Goal: Task Accomplishment & Management: Use online tool/utility

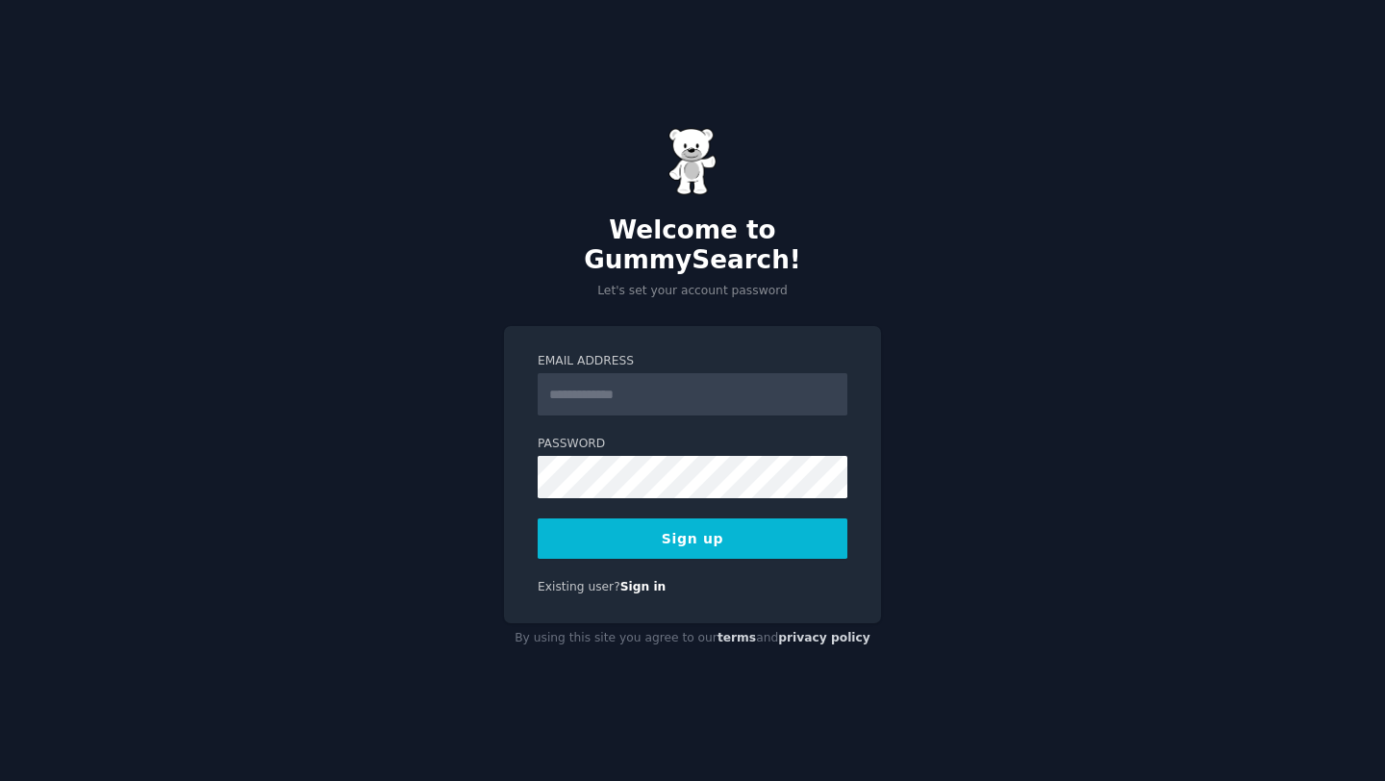
click at [617, 383] on input "Email Address" at bounding box center [693, 394] width 310 height 42
type input "**********"
click at [709, 520] on button "Sign up" at bounding box center [693, 538] width 310 height 40
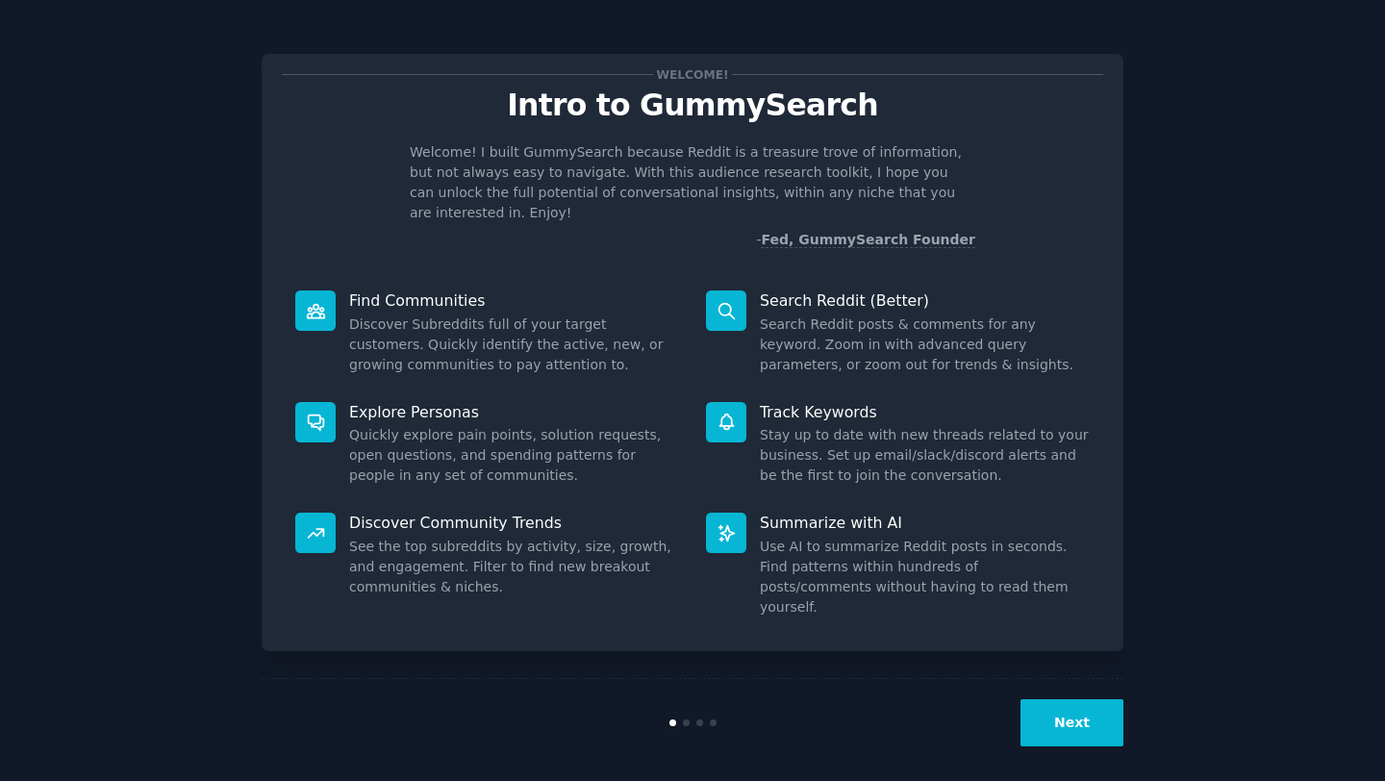
click at [1071, 713] on button "Next" at bounding box center [1071, 722] width 103 height 47
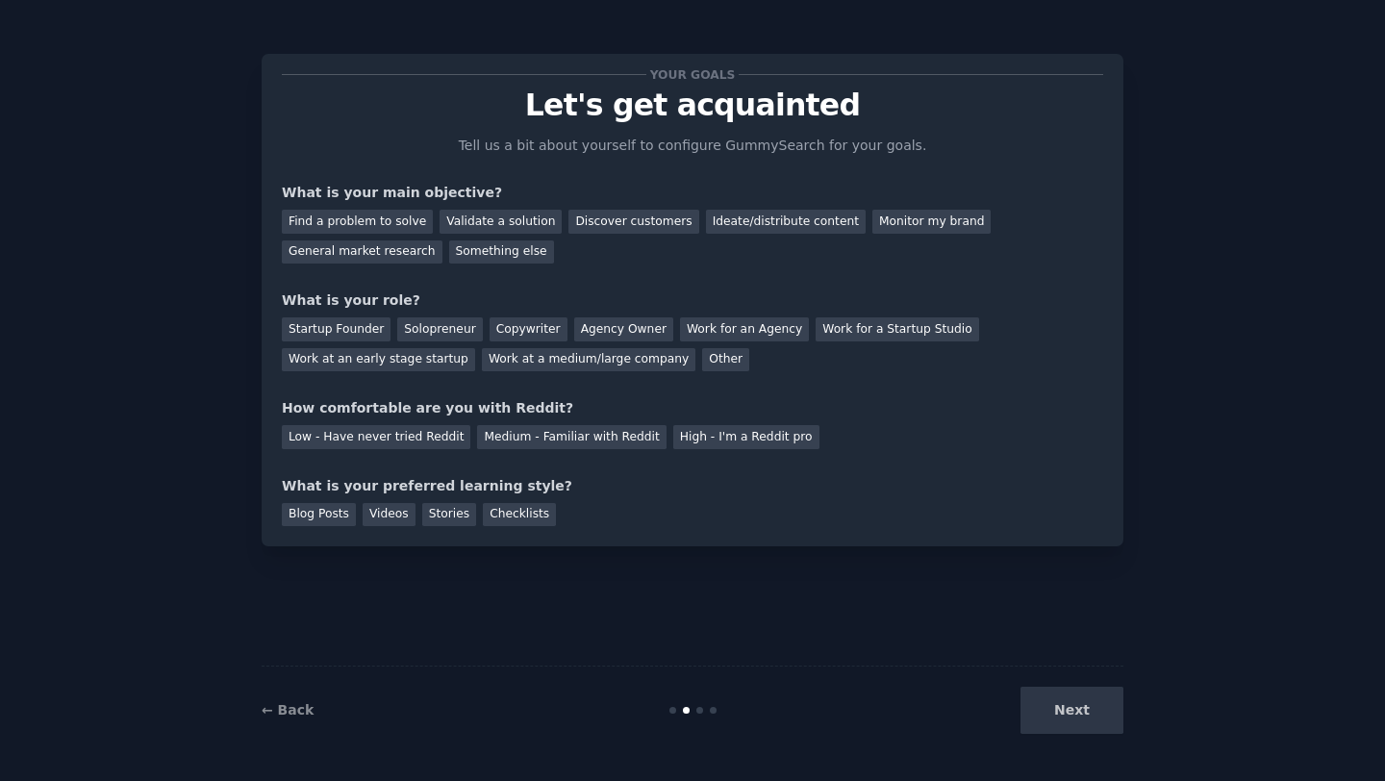
click at [1075, 707] on div "Next" at bounding box center [980, 710] width 288 height 47
click at [367, 217] on div "Find a problem to solve" at bounding box center [357, 222] width 151 height 24
click at [349, 322] on div "Startup Founder" at bounding box center [336, 329] width 109 height 24
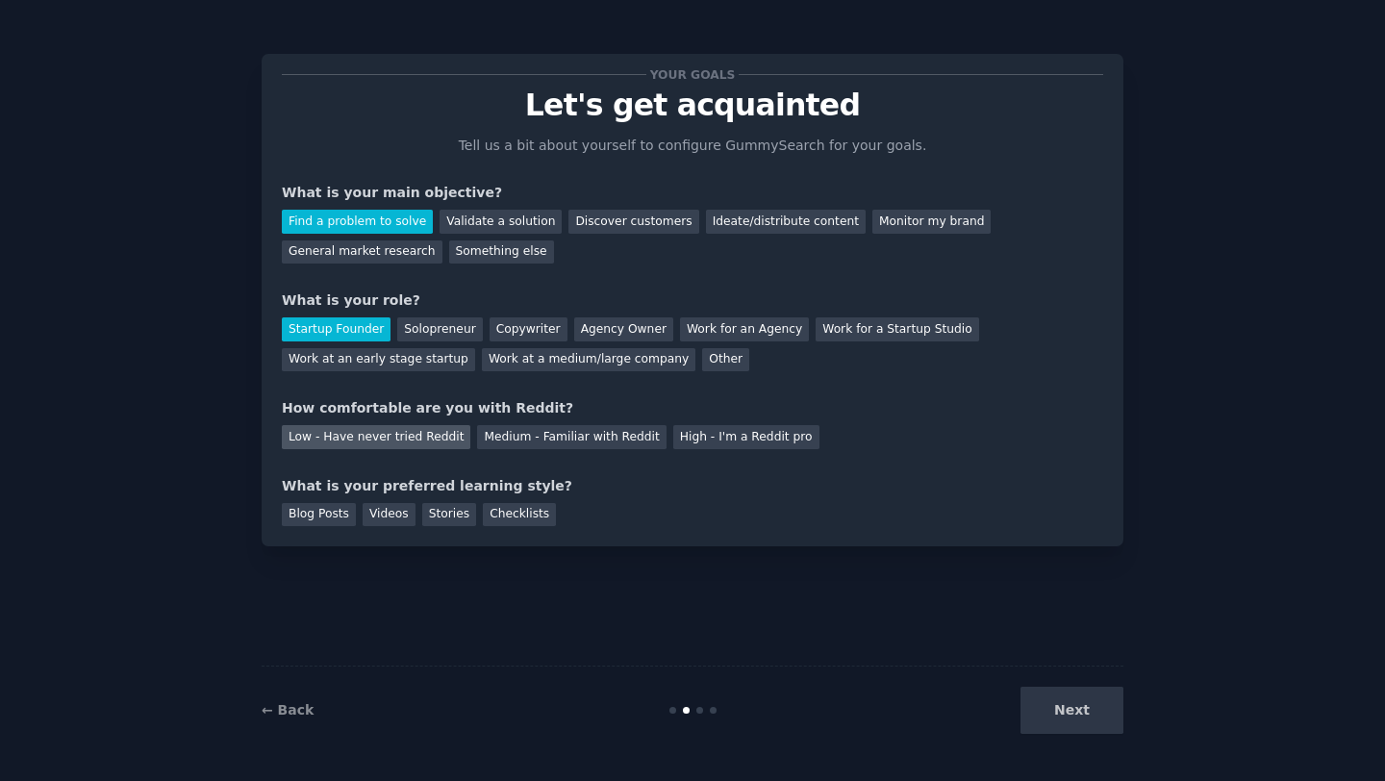
click at [402, 434] on div "Low - Have never tried Reddit" at bounding box center [376, 437] width 189 height 24
click at [329, 511] on div "Blog Posts" at bounding box center [319, 515] width 74 height 24
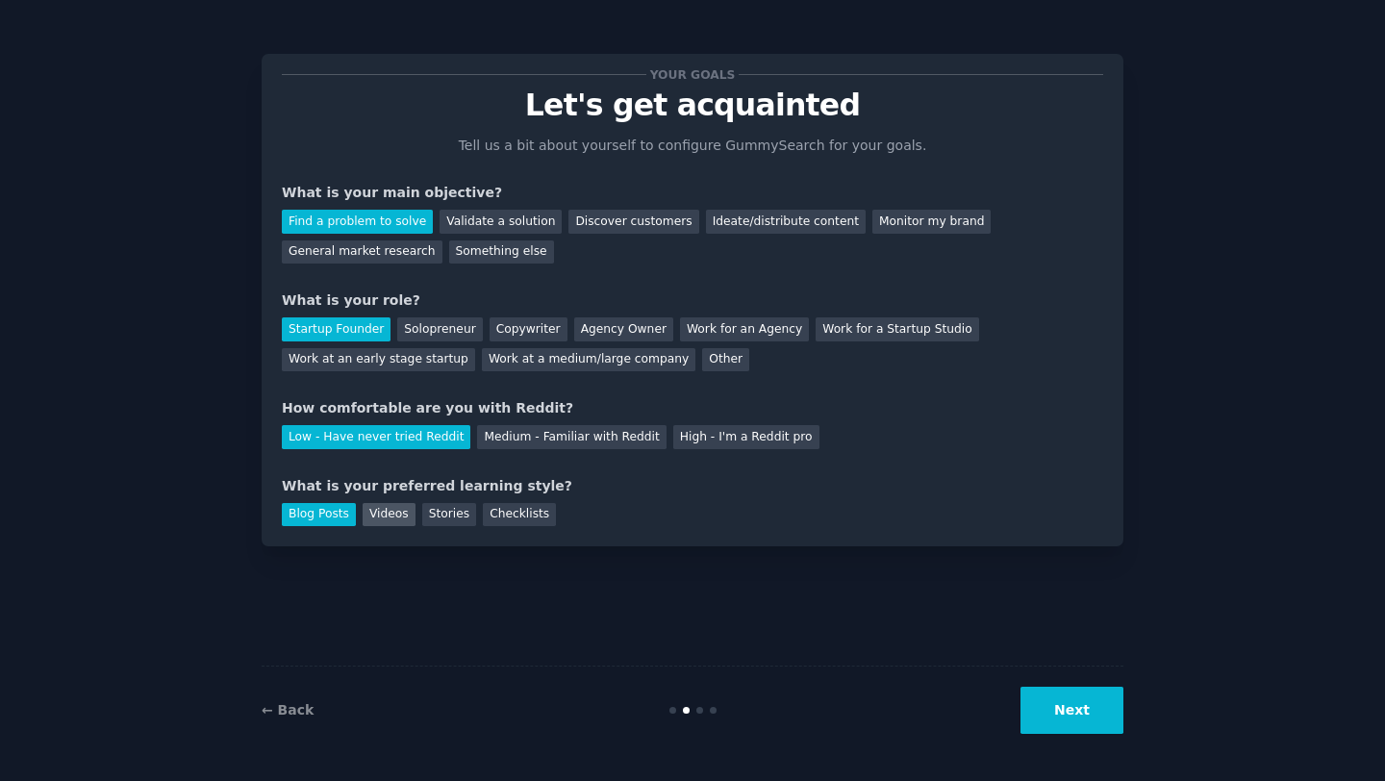
click at [390, 511] on div "Videos" at bounding box center [389, 515] width 53 height 24
click at [445, 511] on div "Stories" at bounding box center [449, 515] width 54 height 24
click at [1059, 708] on button "Next" at bounding box center [1071, 710] width 103 height 47
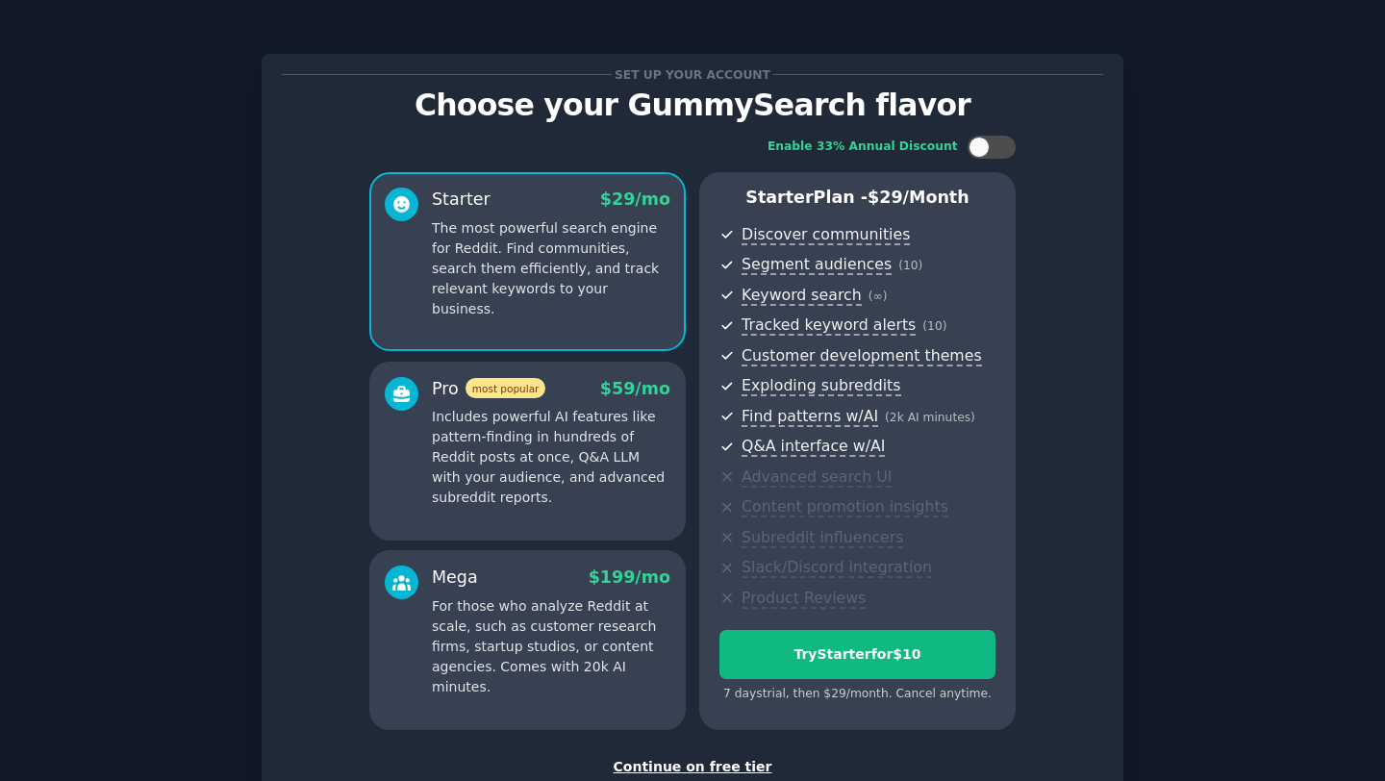
scroll to position [95, 0]
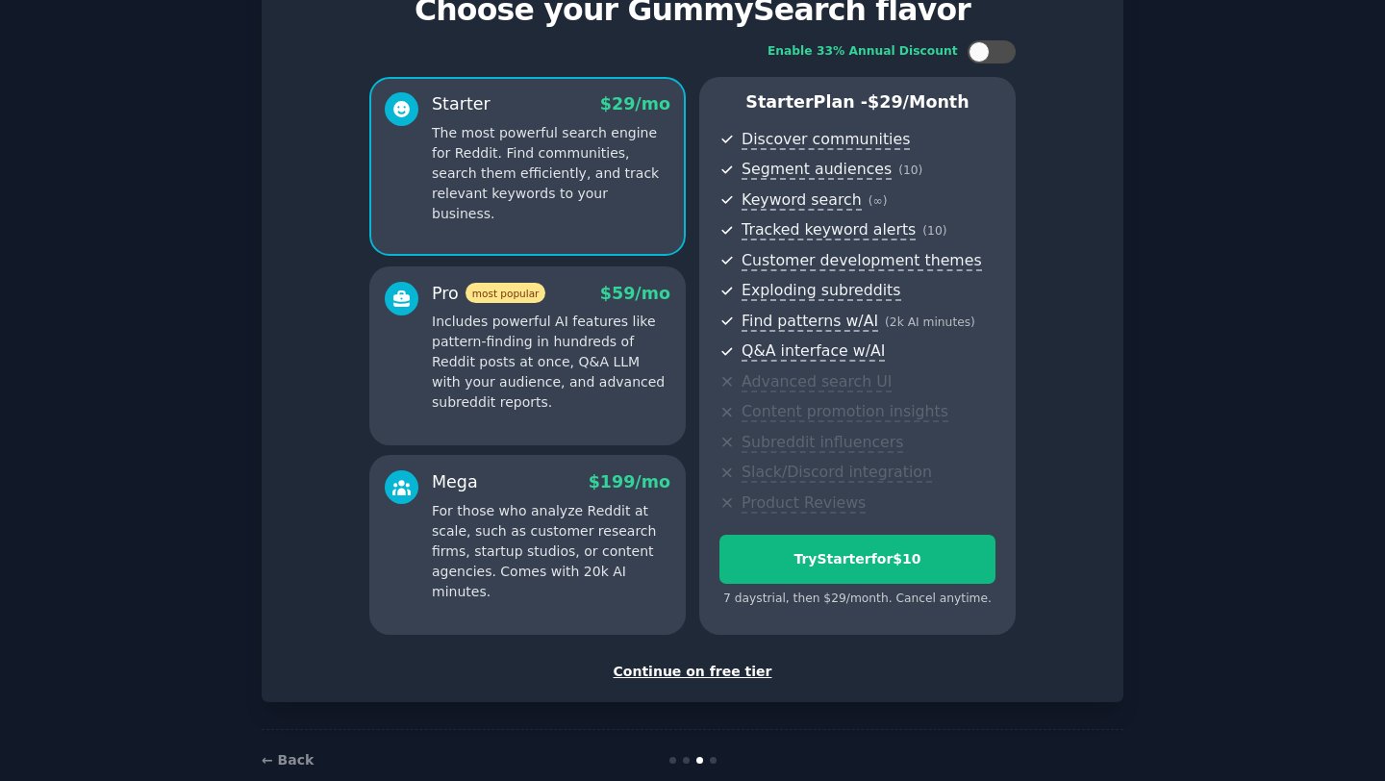
click at [685, 669] on div "Continue on free tier" at bounding box center [692, 672] width 821 height 20
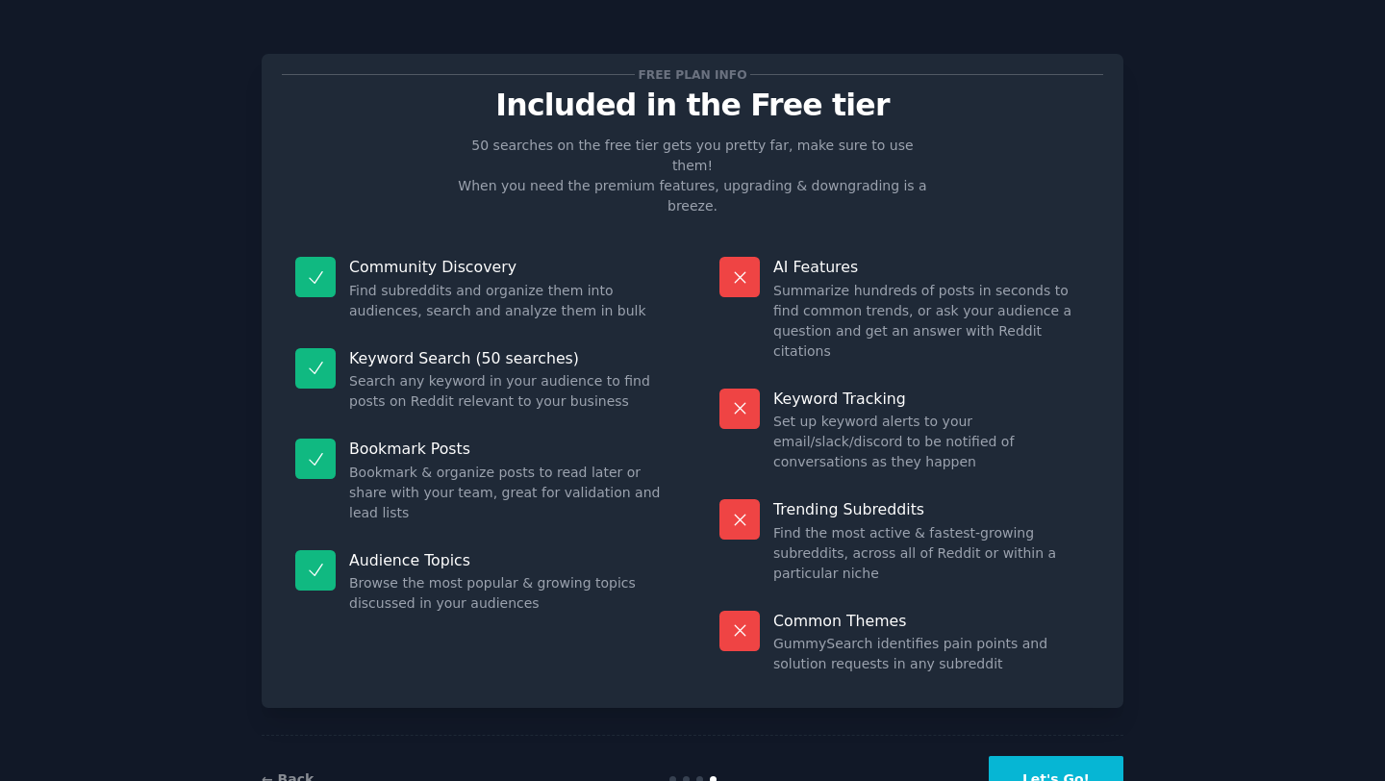
click at [1065, 756] on button "Let's Go!" at bounding box center [1056, 779] width 135 height 47
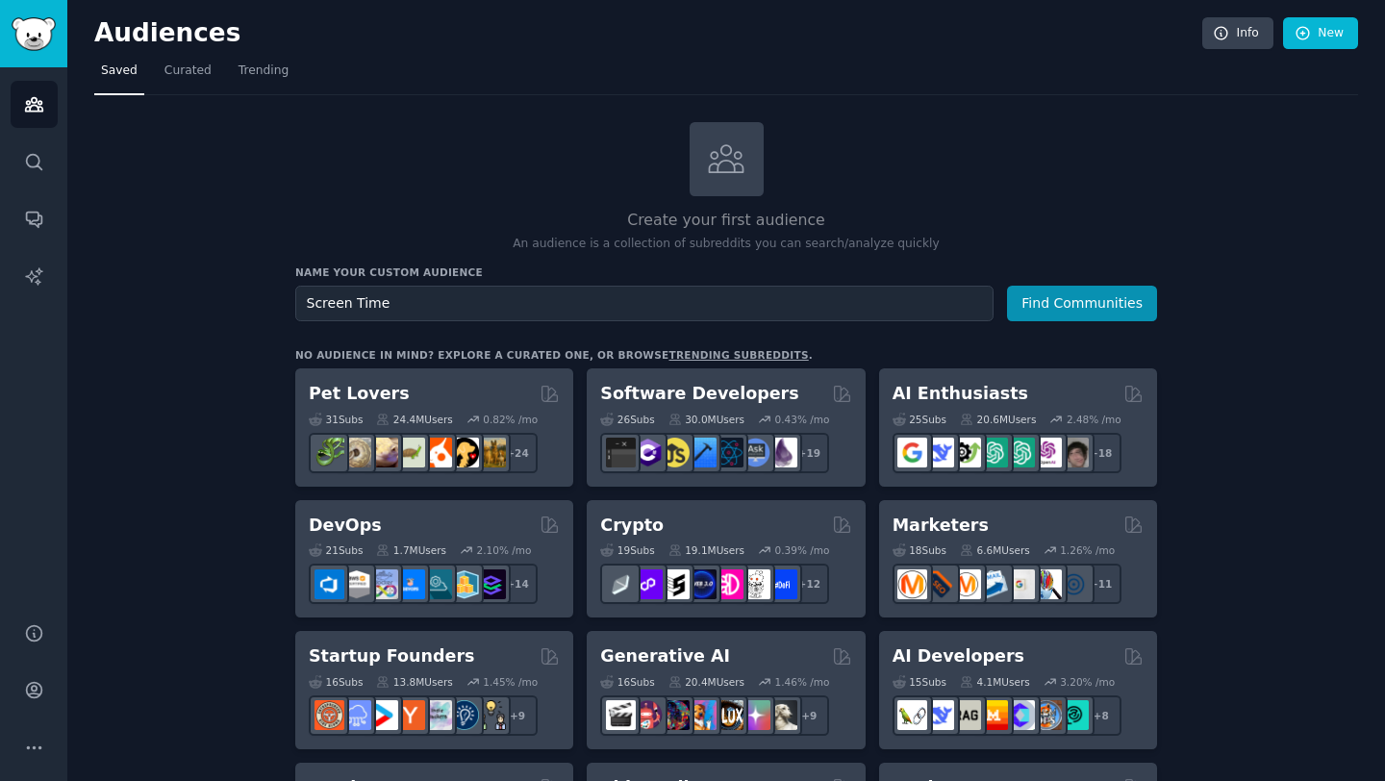
type input "Screen Time"
click at [1007, 286] on button "Find Communities" at bounding box center [1082, 304] width 150 height 36
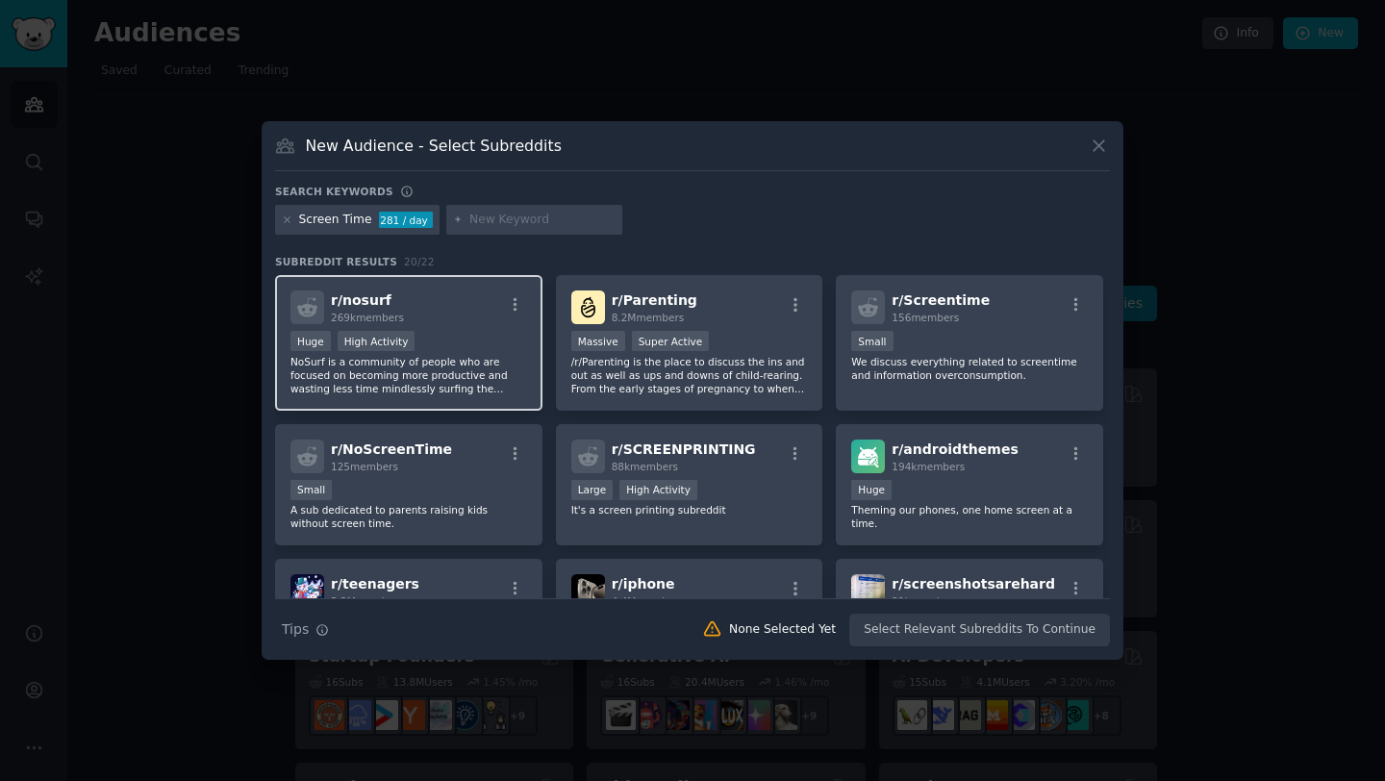
click at [481, 292] on div "r/ nosurf 269k members" at bounding box center [408, 307] width 237 height 34
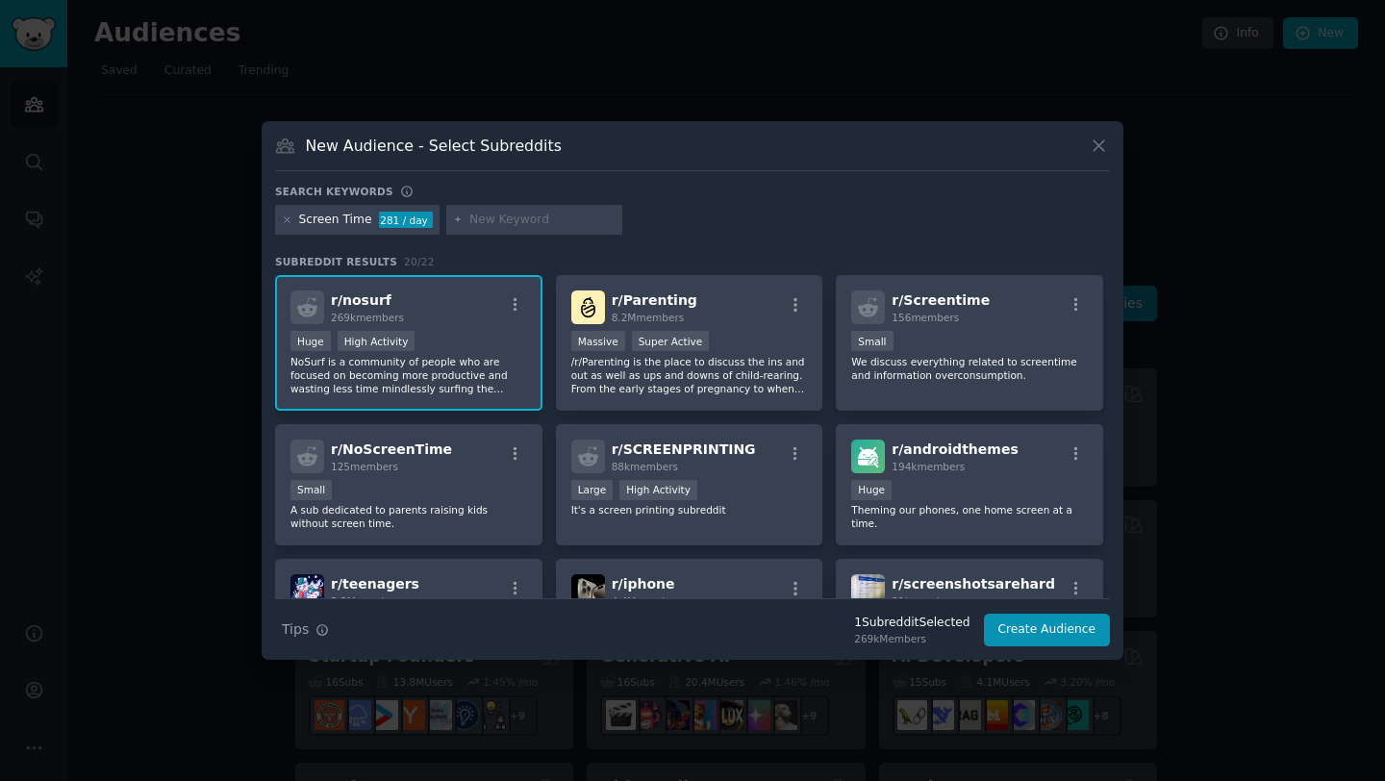
click at [353, 298] on span "r/ nosurf" at bounding box center [361, 299] width 61 height 15
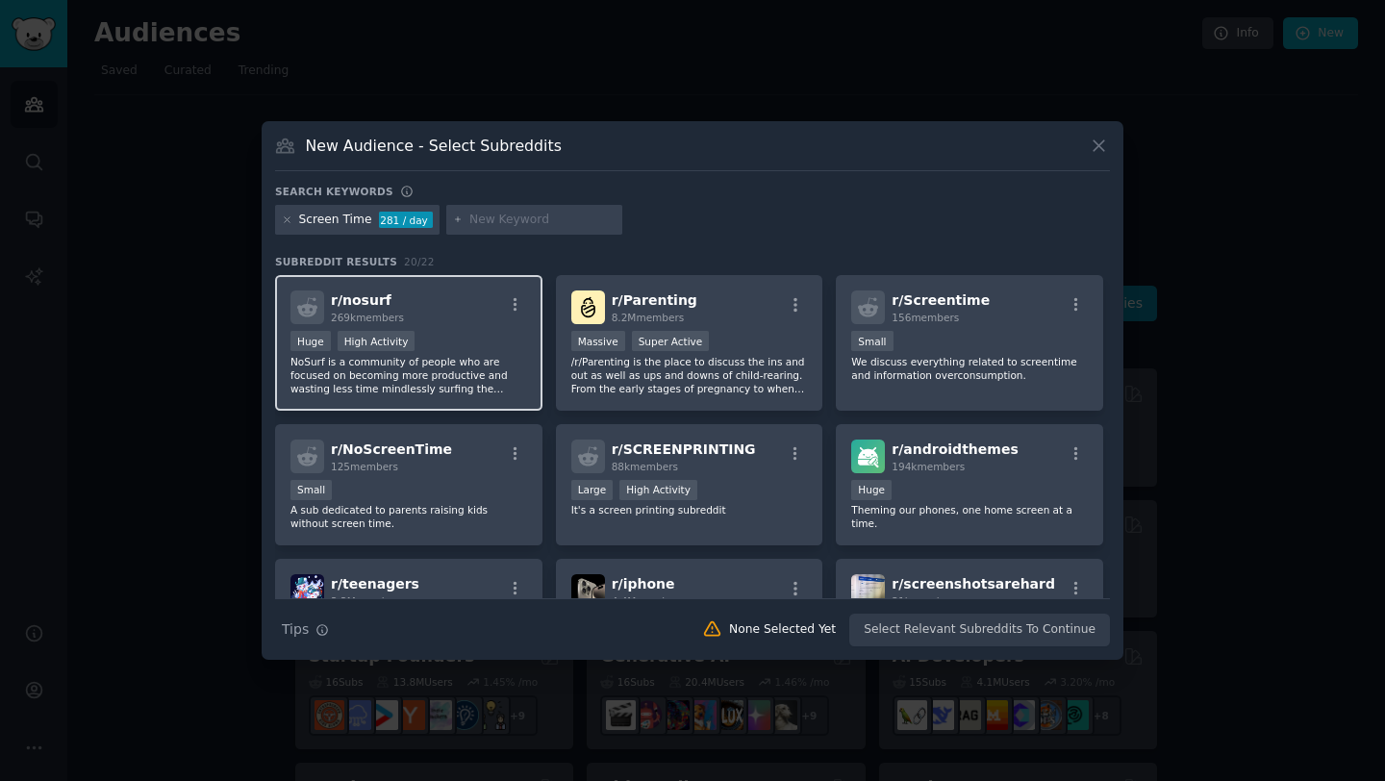
click at [464, 367] on p "NoSurf is a community of people who are focused on becoming more productive and…" at bounding box center [408, 375] width 237 height 40
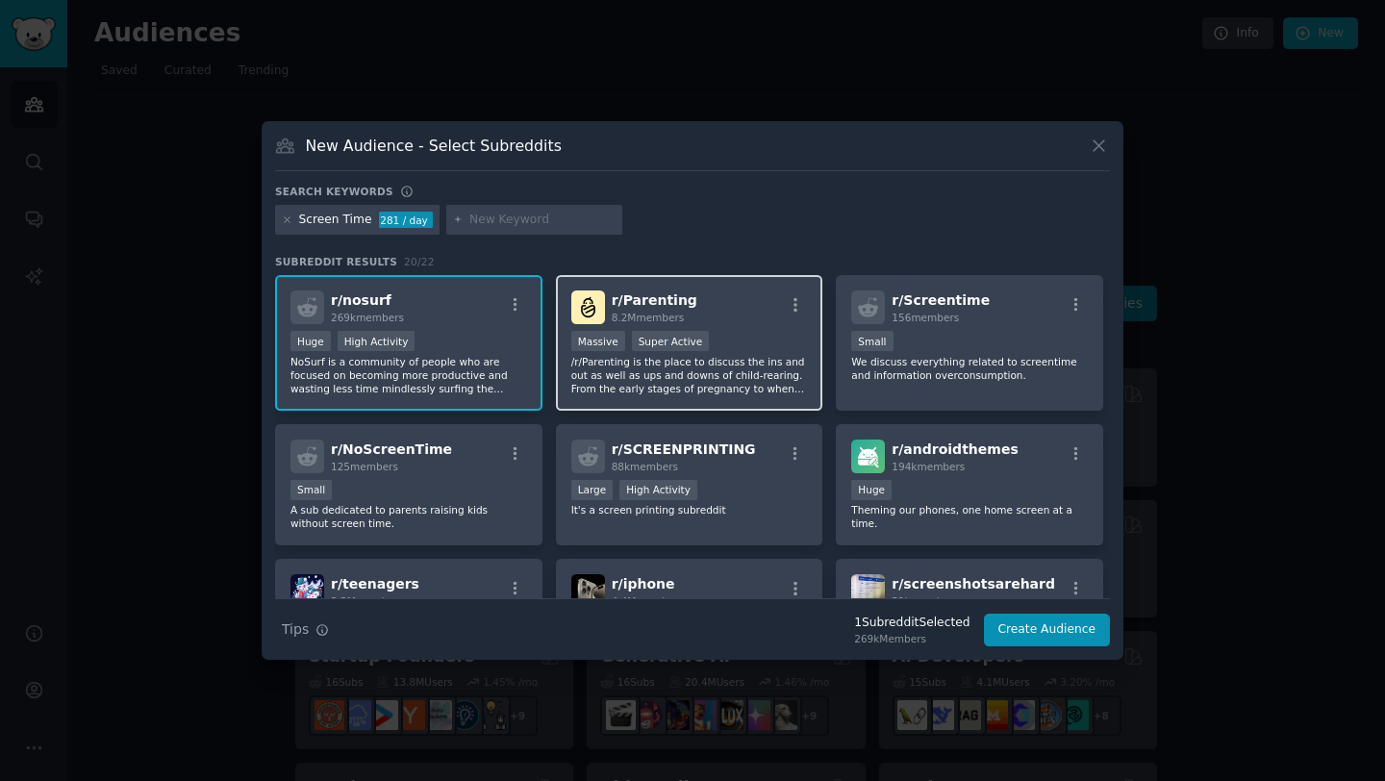
click at [678, 381] on p "/r/Parenting is the place to discuss the ins and out as well as ups and downs o…" at bounding box center [689, 375] width 237 height 40
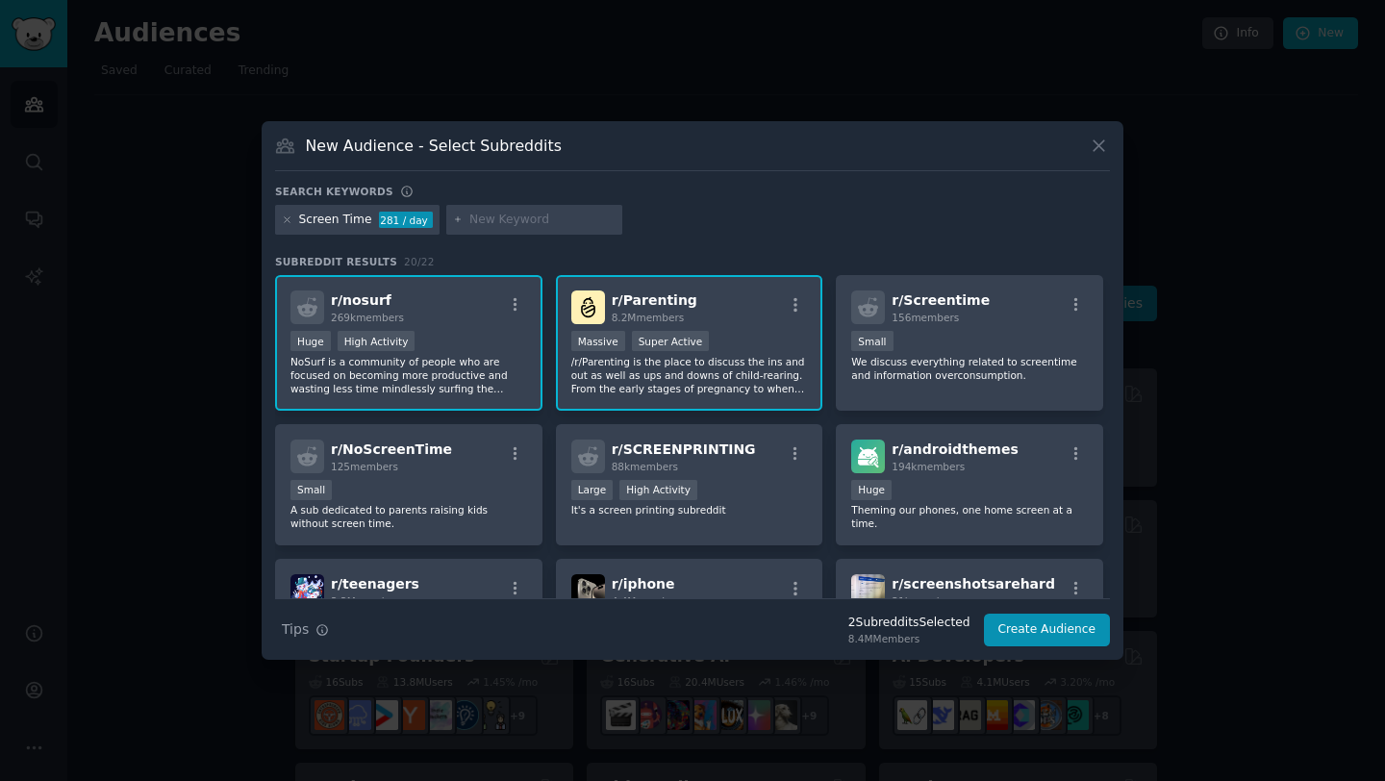
click at [678, 381] on p "/r/Parenting is the place to discuss the ins and out as well as ups and downs o…" at bounding box center [689, 375] width 237 height 40
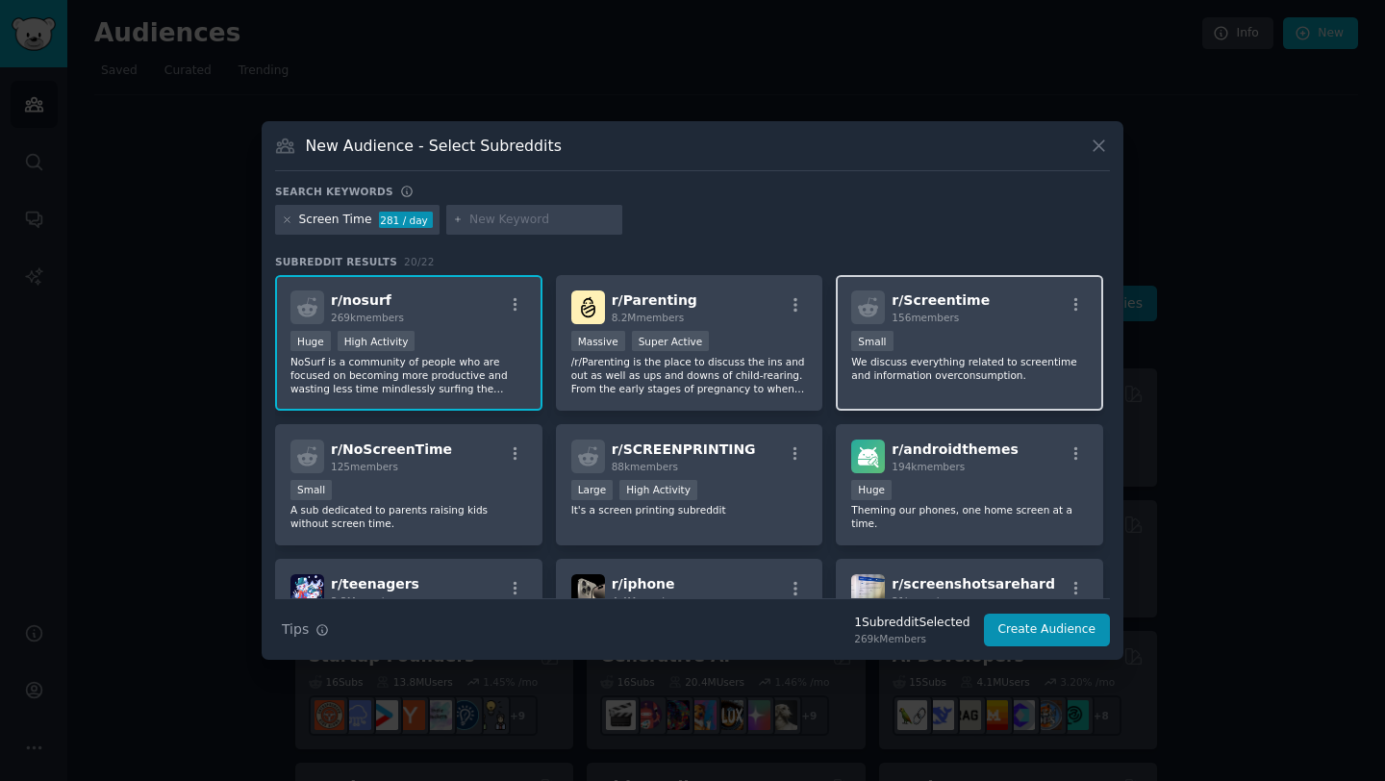
click at [956, 369] on p "We discuss everything related to screentime and information overconsumption." at bounding box center [969, 368] width 237 height 27
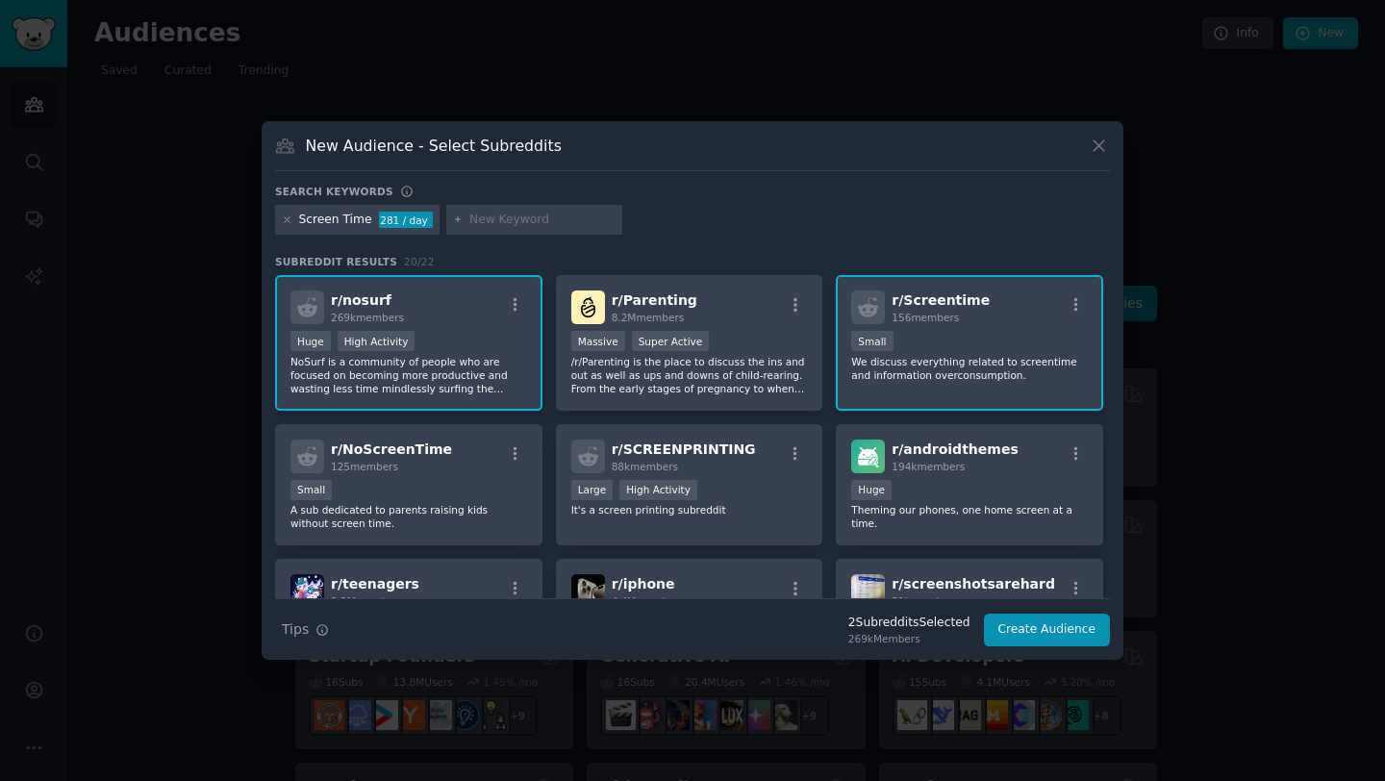
click at [956, 369] on p "We discuss everything related to screentime and information overconsumption." at bounding box center [969, 368] width 237 height 27
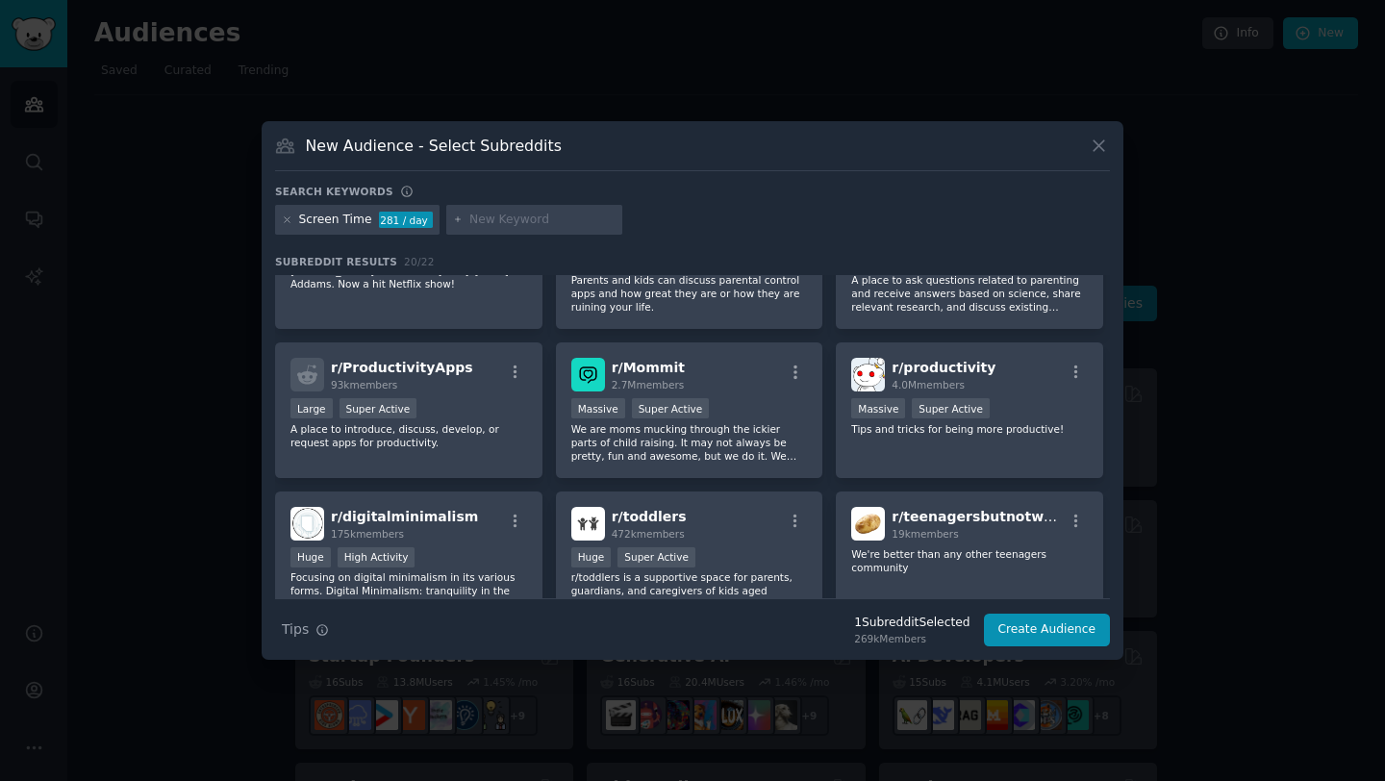
scroll to position [532, 0]
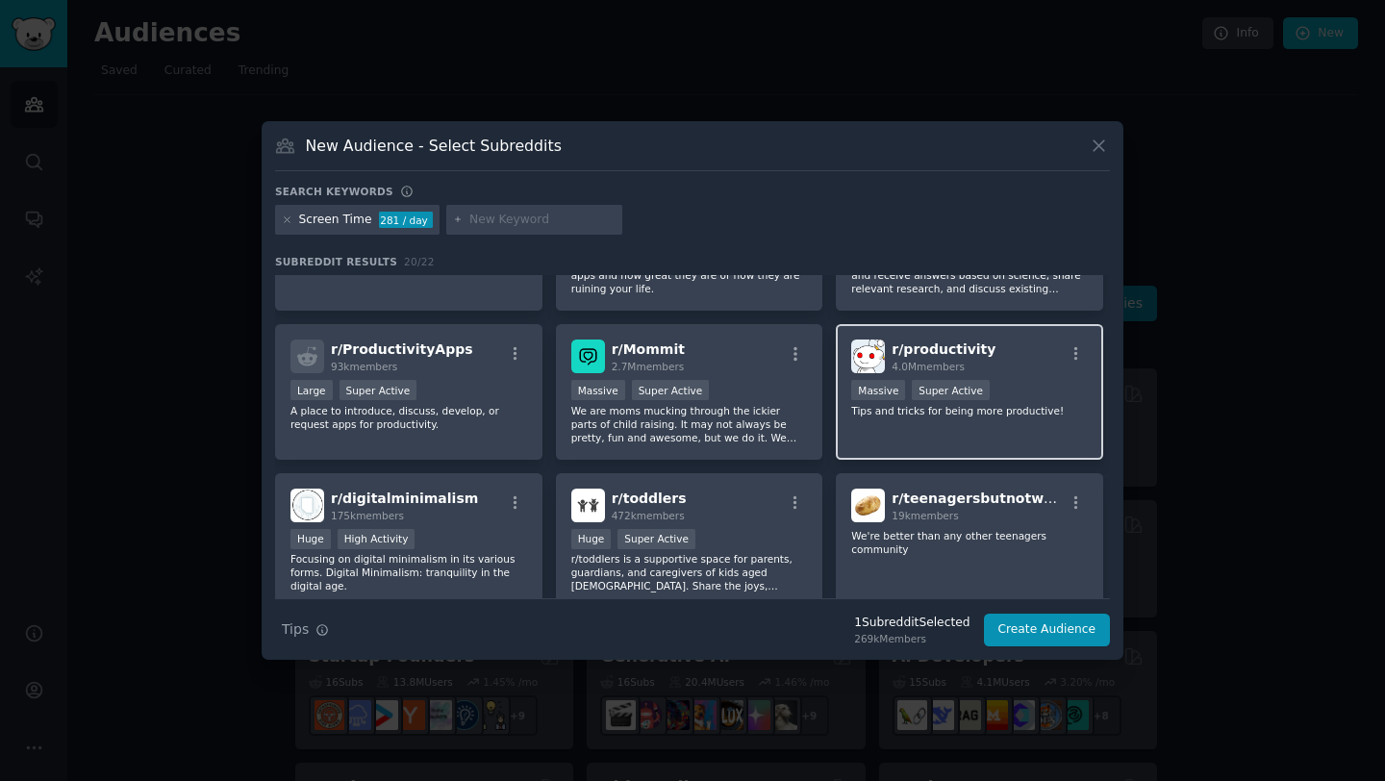
click at [969, 420] on div "r/ productivity 4.0M members Massive Super Active Tips and tricks for being mor…" at bounding box center [969, 392] width 267 height 136
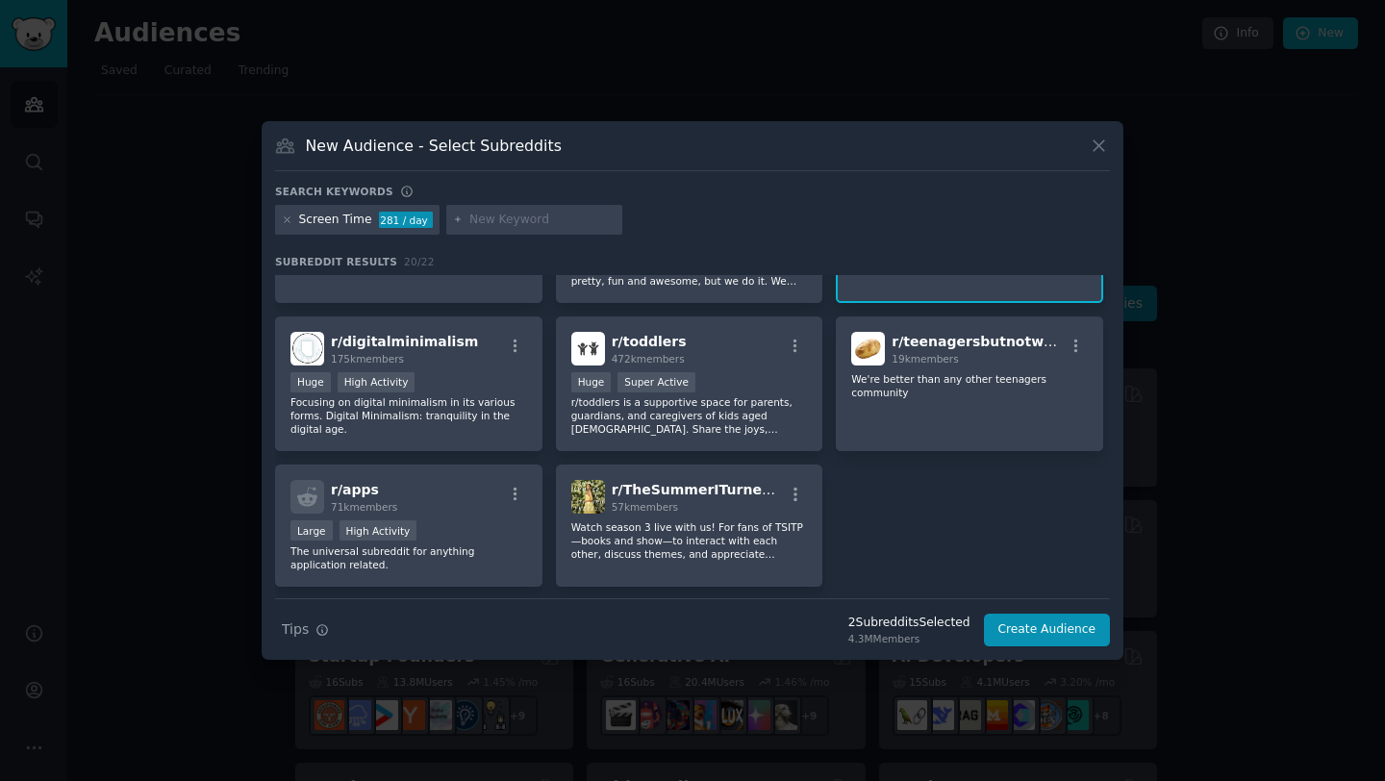
scroll to position [723, 0]
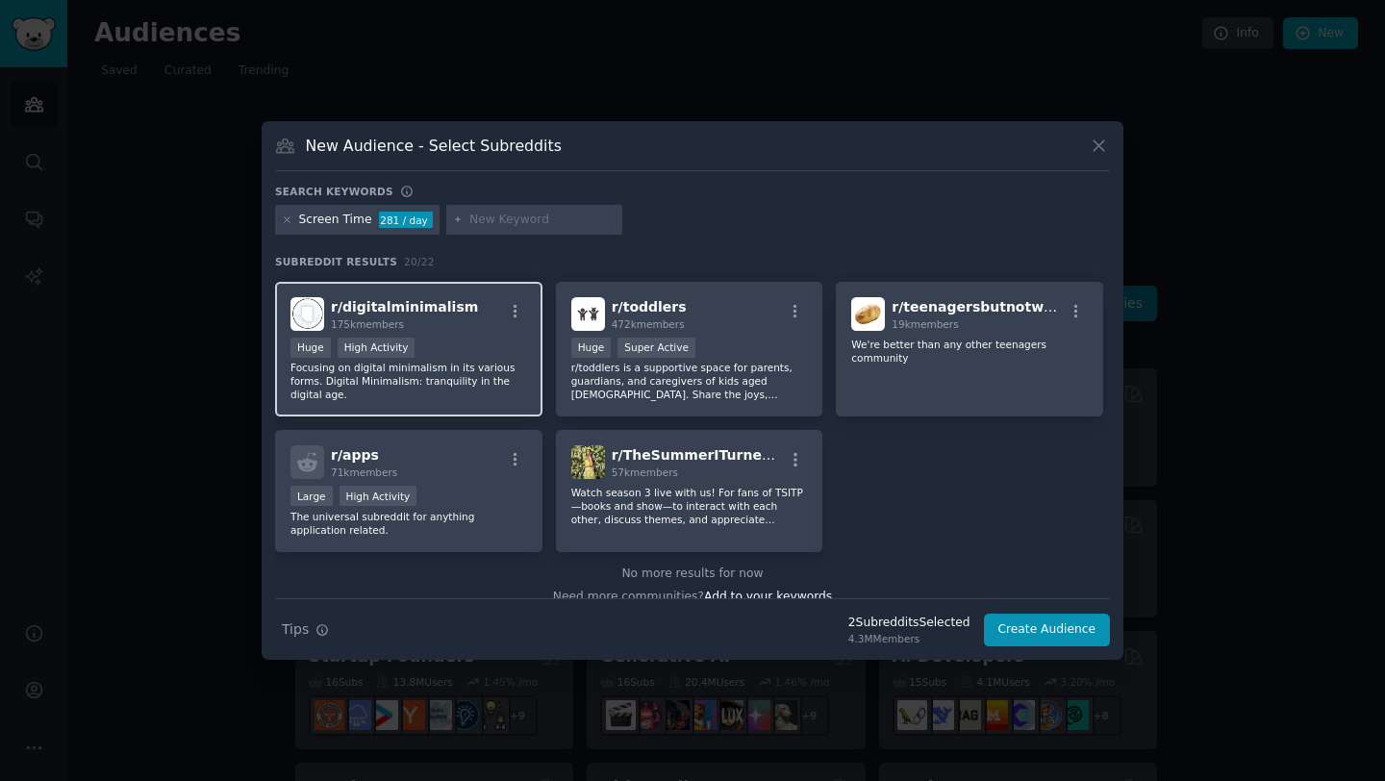
click at [421, 368] on p "Focusing on digital minimalism in its various forms. Digital Minimalism: tranqu…" at bounding box center [408, 381] width 237 height 40
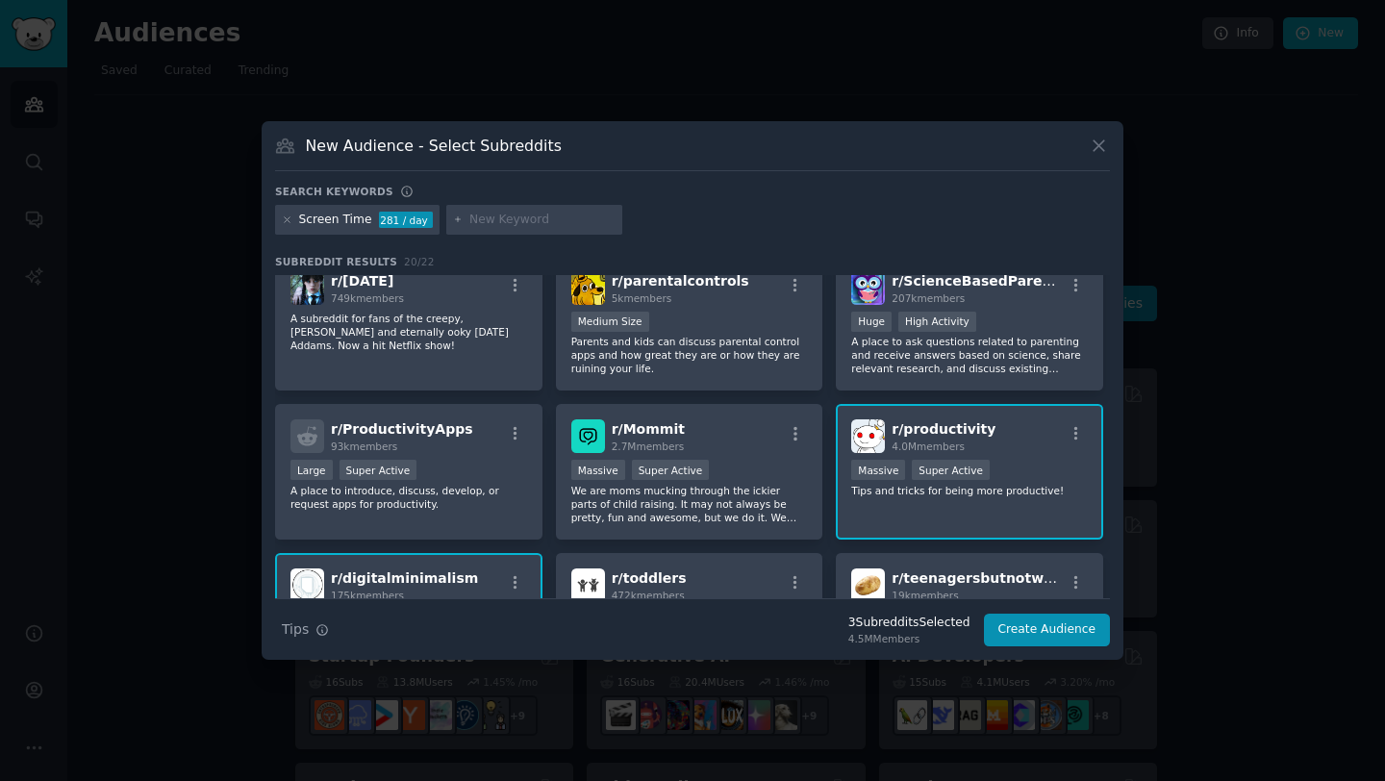
scroll to position [743, 0]
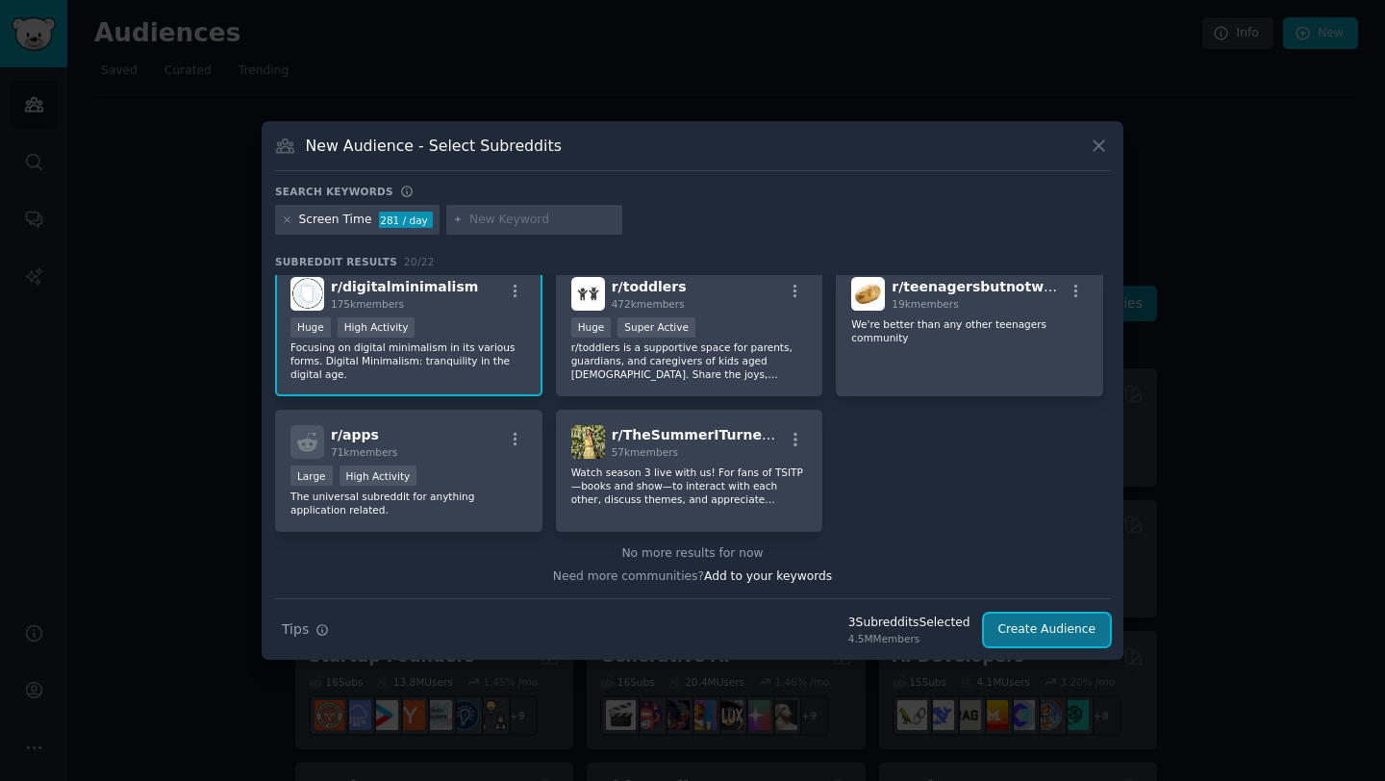
click at [1036, 621] on button "Create Audience" at bounding box center [1047, 630] width 127 height 33
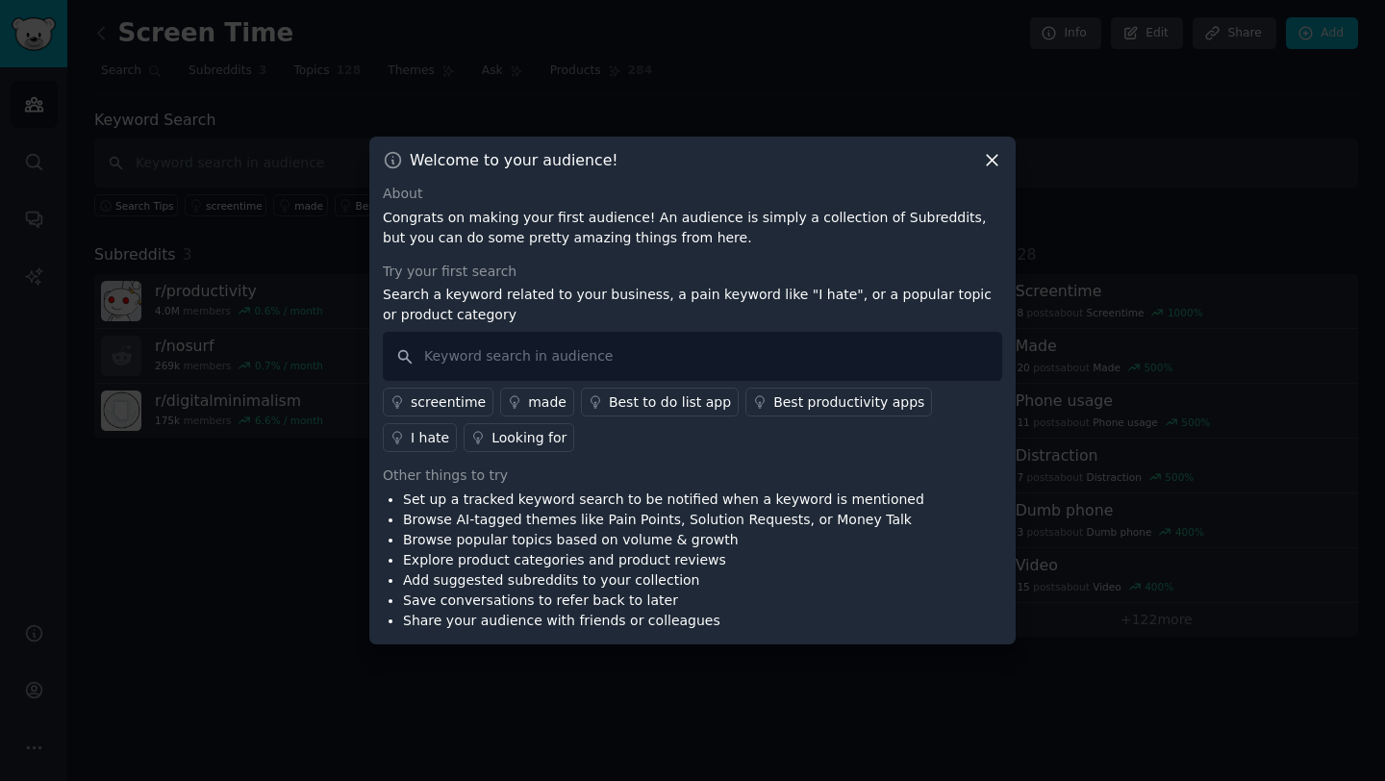
click at [441, 404] on div "screentime" at bounding box center [448, 402] width 75 height 20
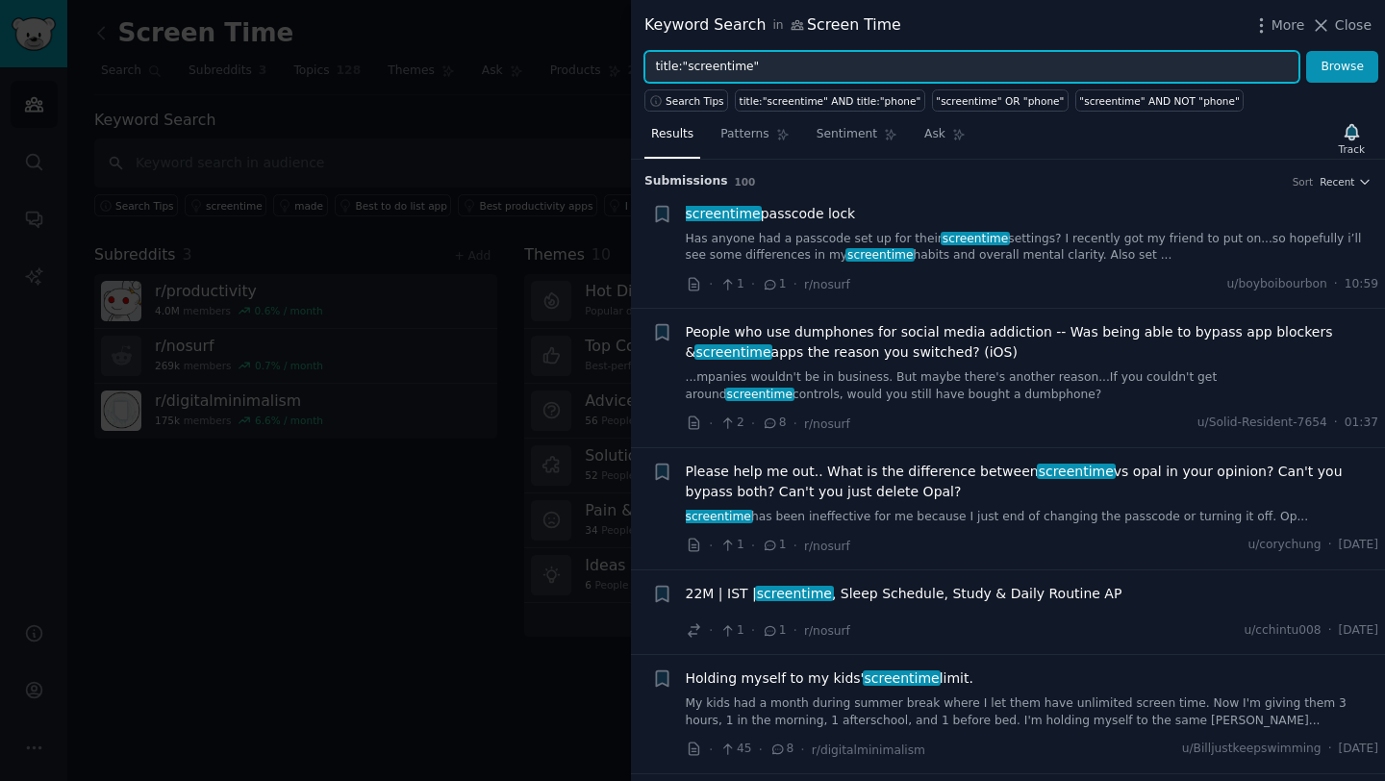
click at [792, 66] on input "title:"screentime"" at bounding box center [971, 67] width 655 height 33
click at [1306, 51] on button "Browse" at bounding box center [1342, 67] width 72 height 33
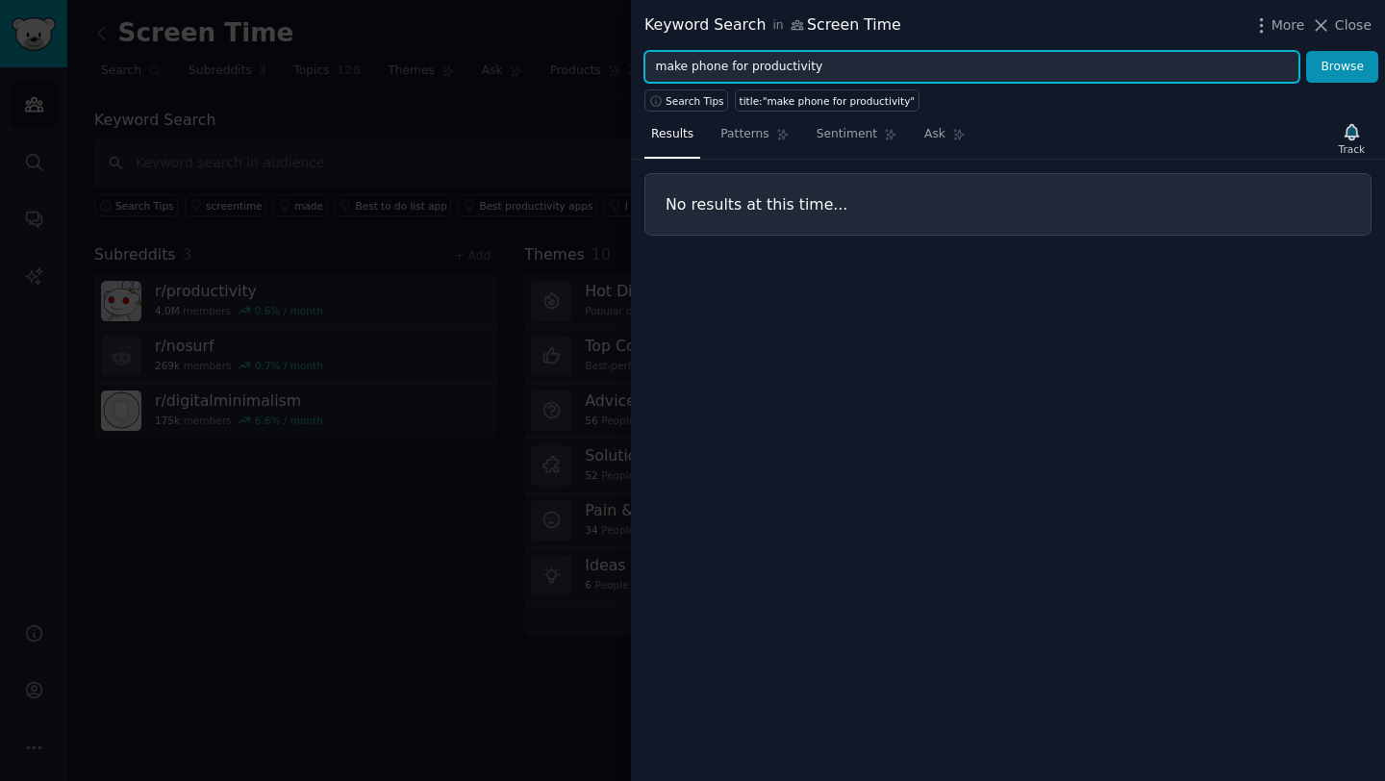
drag, startPoint x: 687, startPoint y: 65, endPoint x: 633, endPoint y: 65, distance: 53.9
click at [633, 65] on div "make phone for productivity Browse" at bounding box center [1008, 67] width 754 height 33
type input "phone for productivity"
click at [1306, 51] on button "Browse" at bounding box center [1342, 67] width 72 height 33
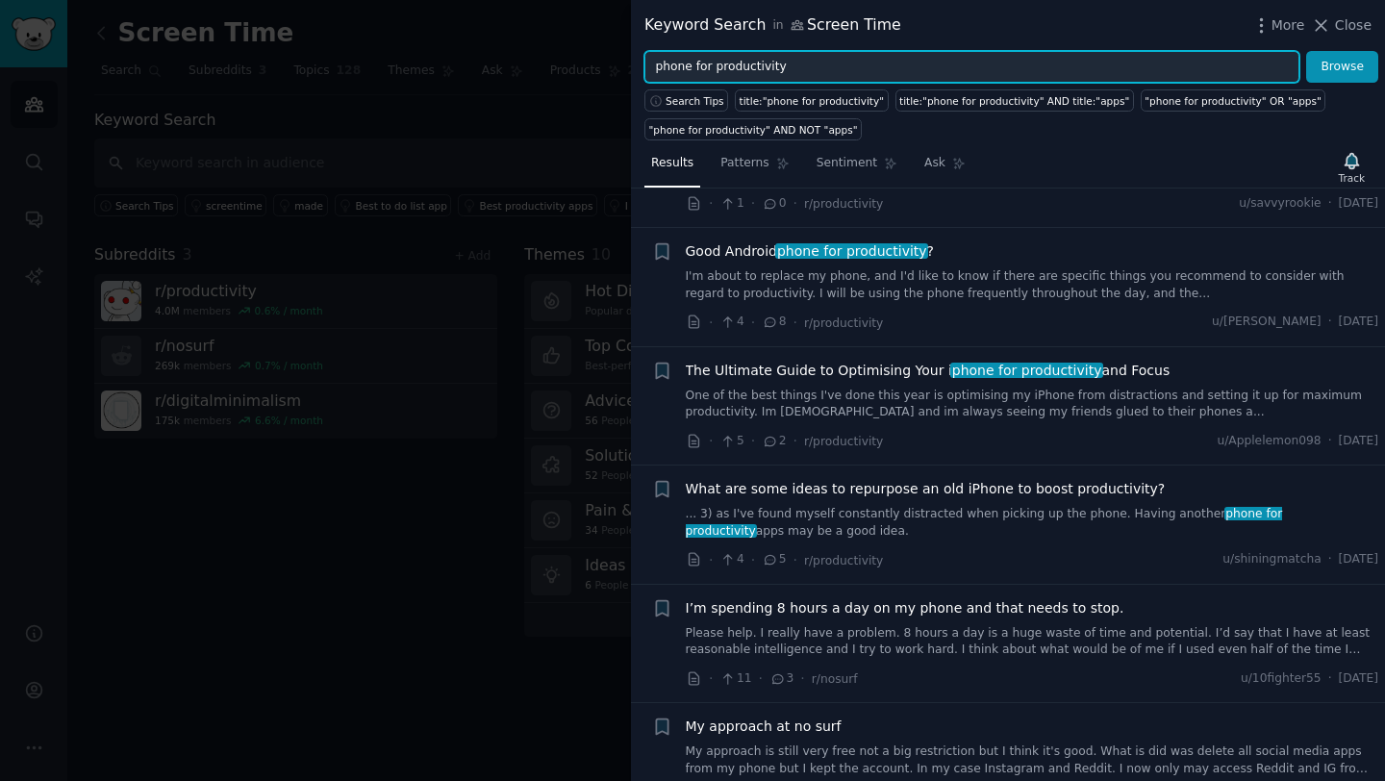
scroll to position [477, 0]
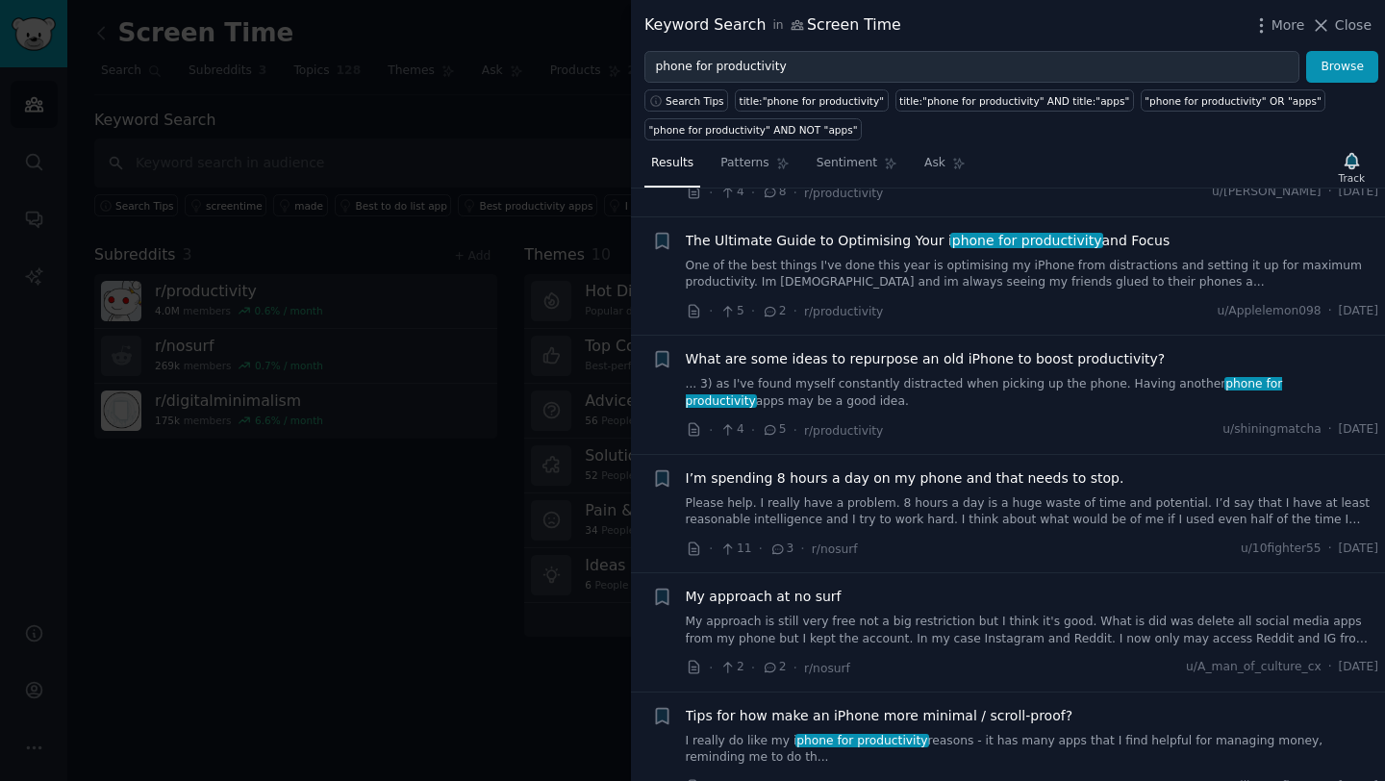
click at [806, 486] on span "I’m spending 8 hours a day on my phone and that needs to stop." at bounding box center [905, 478] width 439 height 20
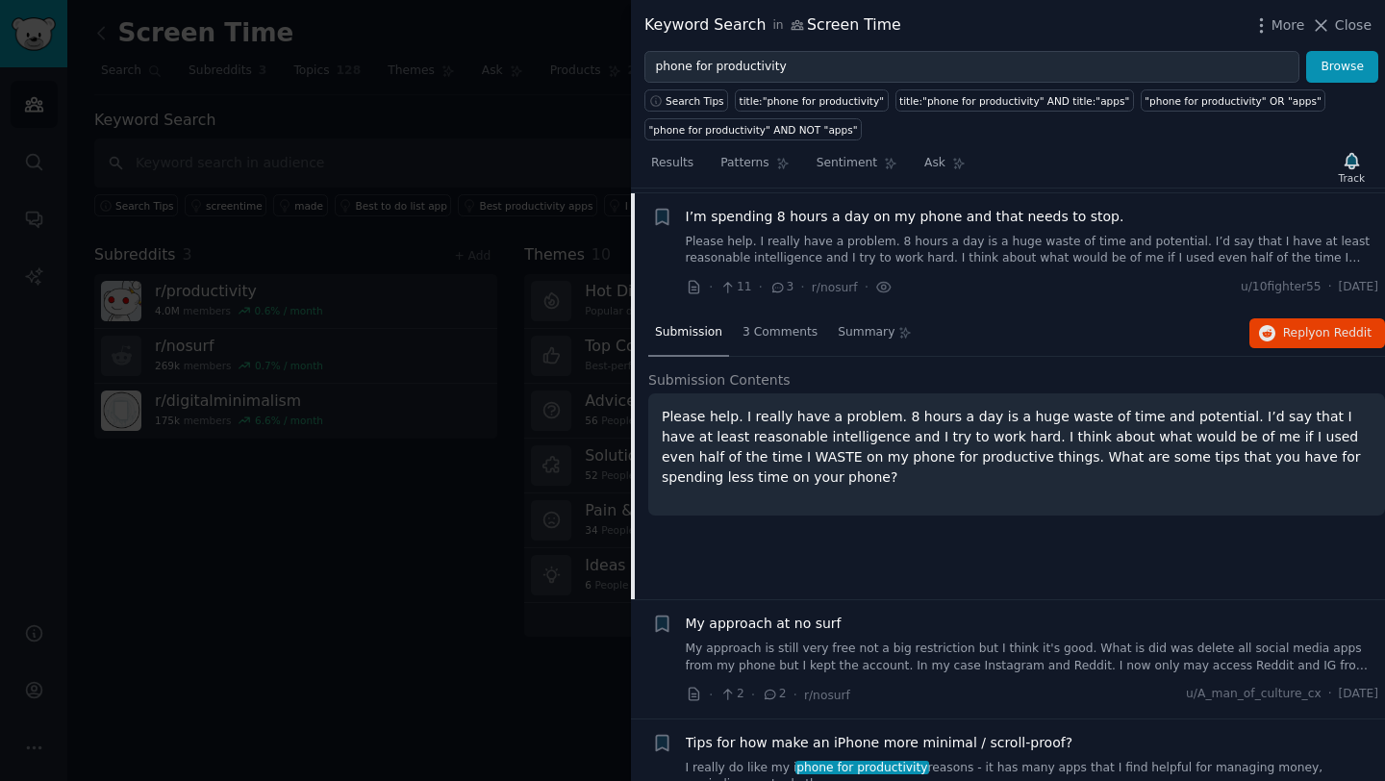
scroll to position [742, 0]
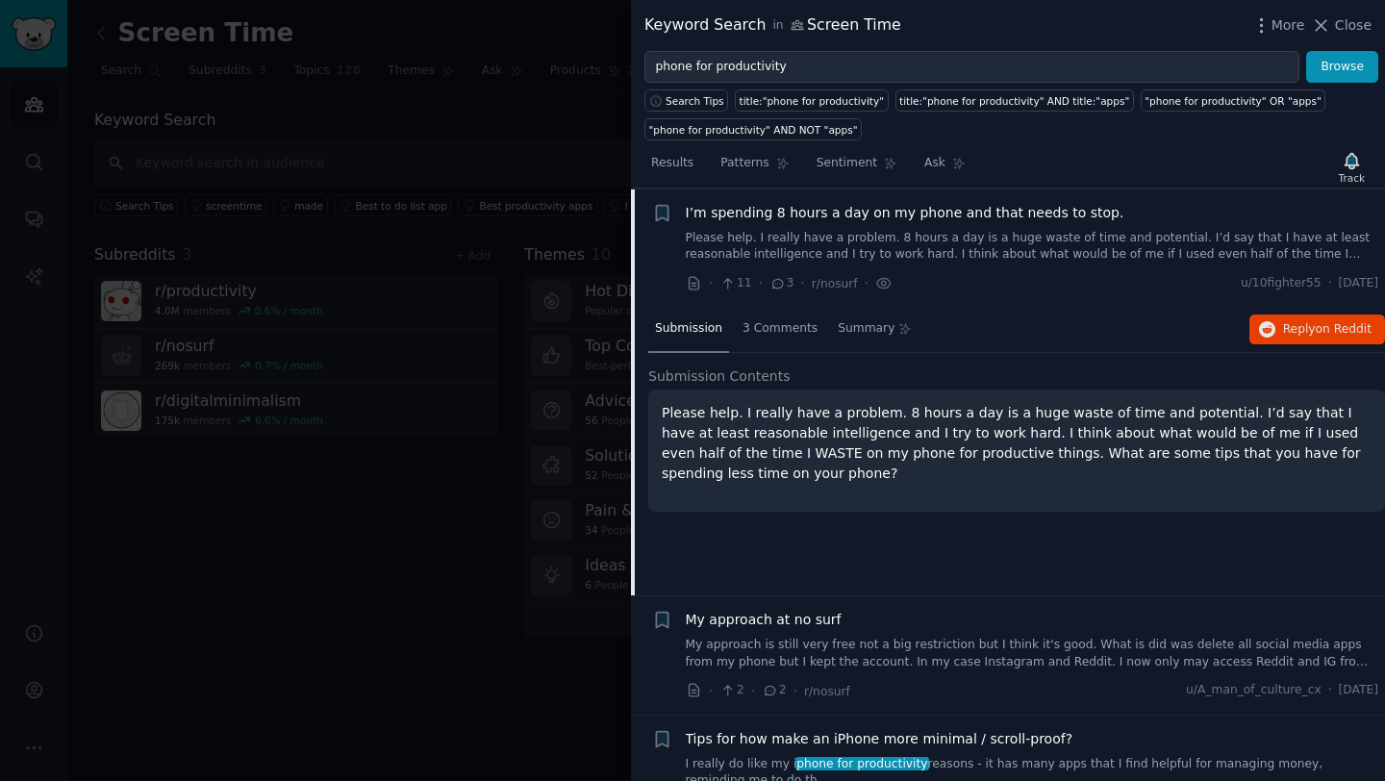
click at [834, 479] on p "Please help. I really have a problem. 8 hours a day is a huge waste of time and…" at bounding box center [1017, 443] width 710 height 81
click at [819, 419] on p "Please help. I really have a problem. 8 hours a day is a huge waste of time and…" at bounding box center [1017, 443] width 710 height 81
click at [772, 204] on span "I’m spending 8 hours a day on my phone and that needs to stop." at bounding box center [905, 213] width 439 height 20
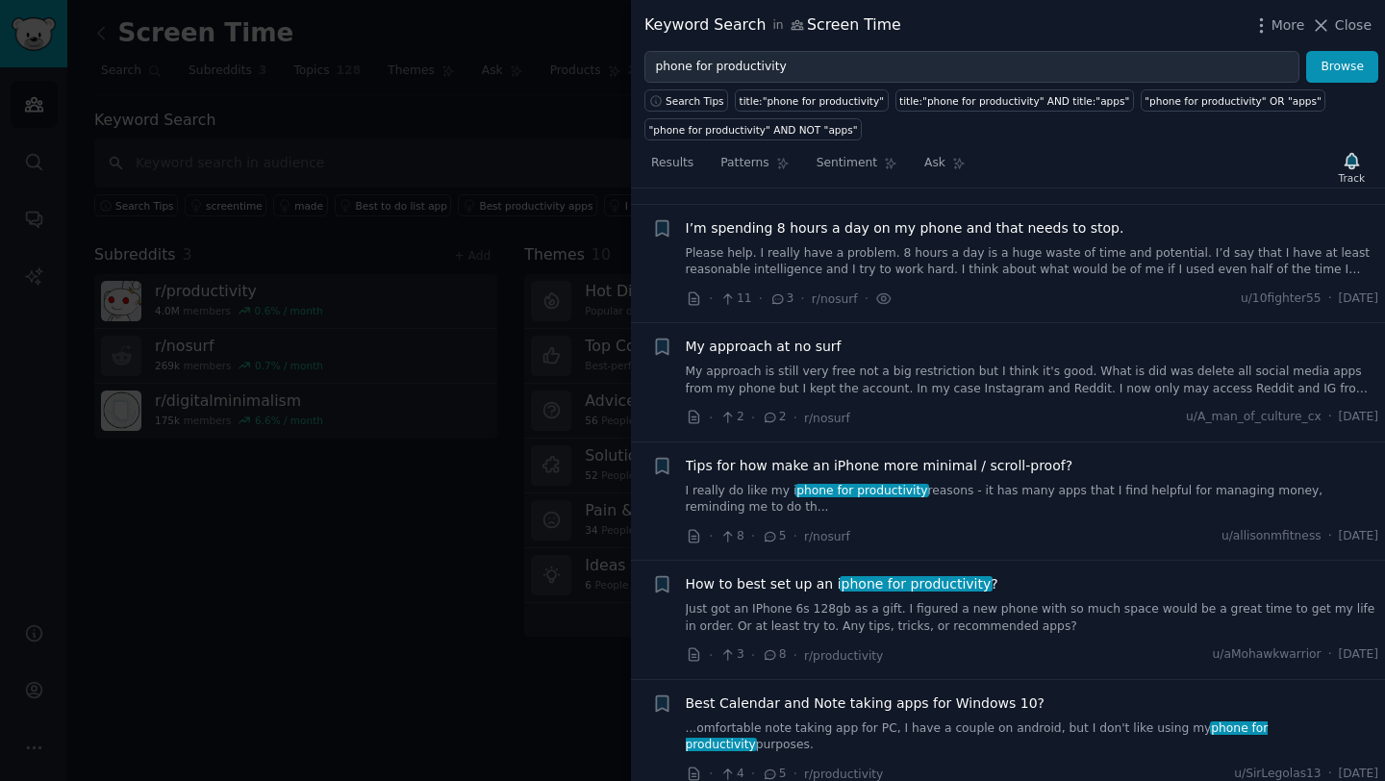
click at [783, 231] on span "I’m spending 8 hours a day on my phone and that needs to stop." at bounding box center [905, 228] width 439 height 20
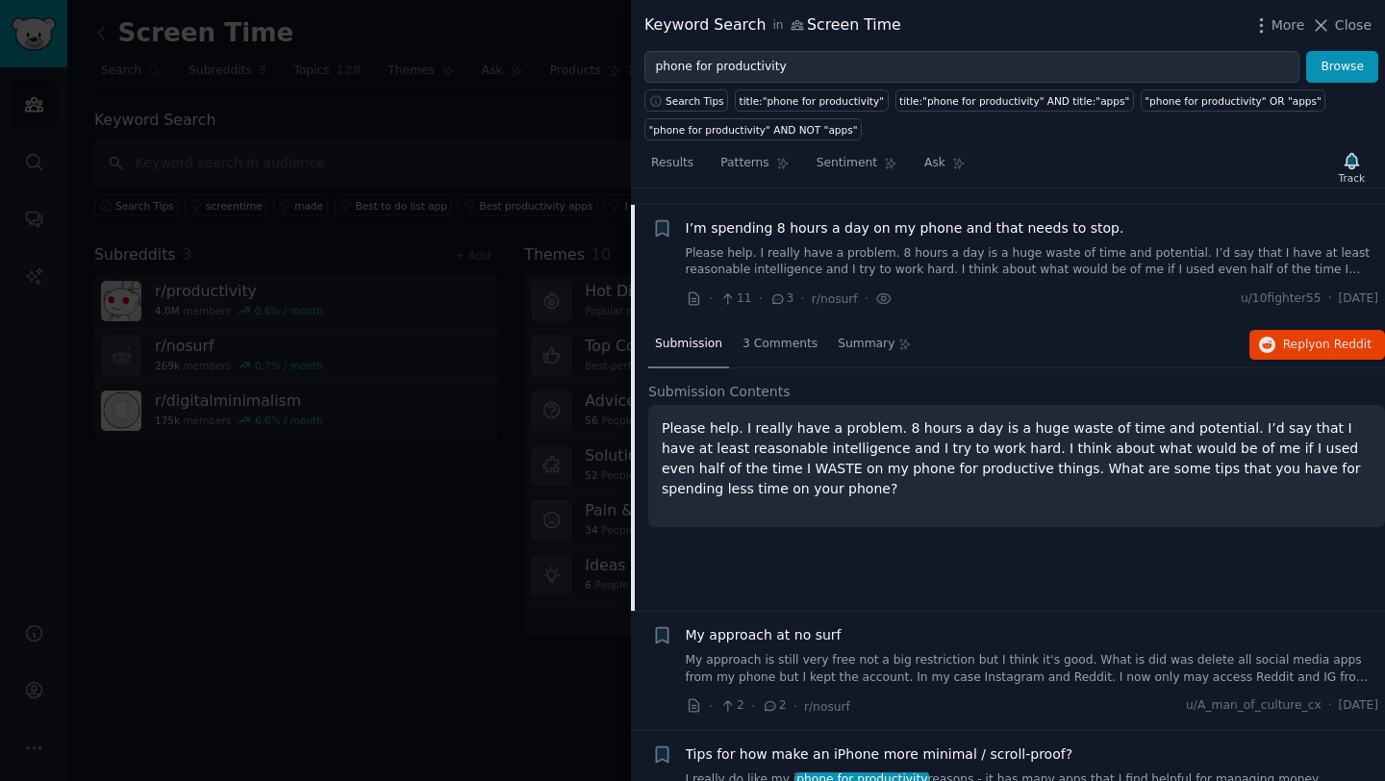
scroll to position [742, 0]
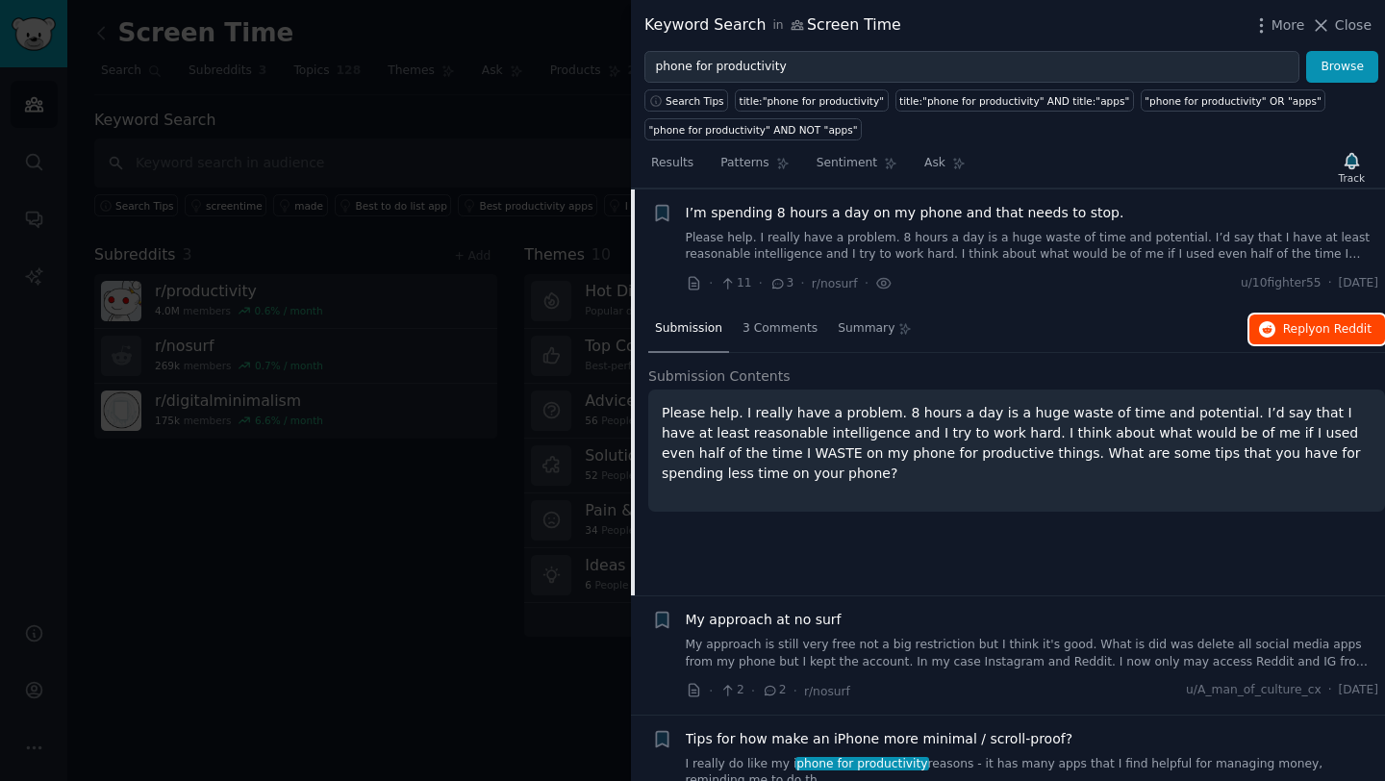
click at [1306, 327] on span "Reply on Reddit" at bounding box center [1327, 329] width 88 height 17
